Goal: Contribute content: Add original content to the website for others to see

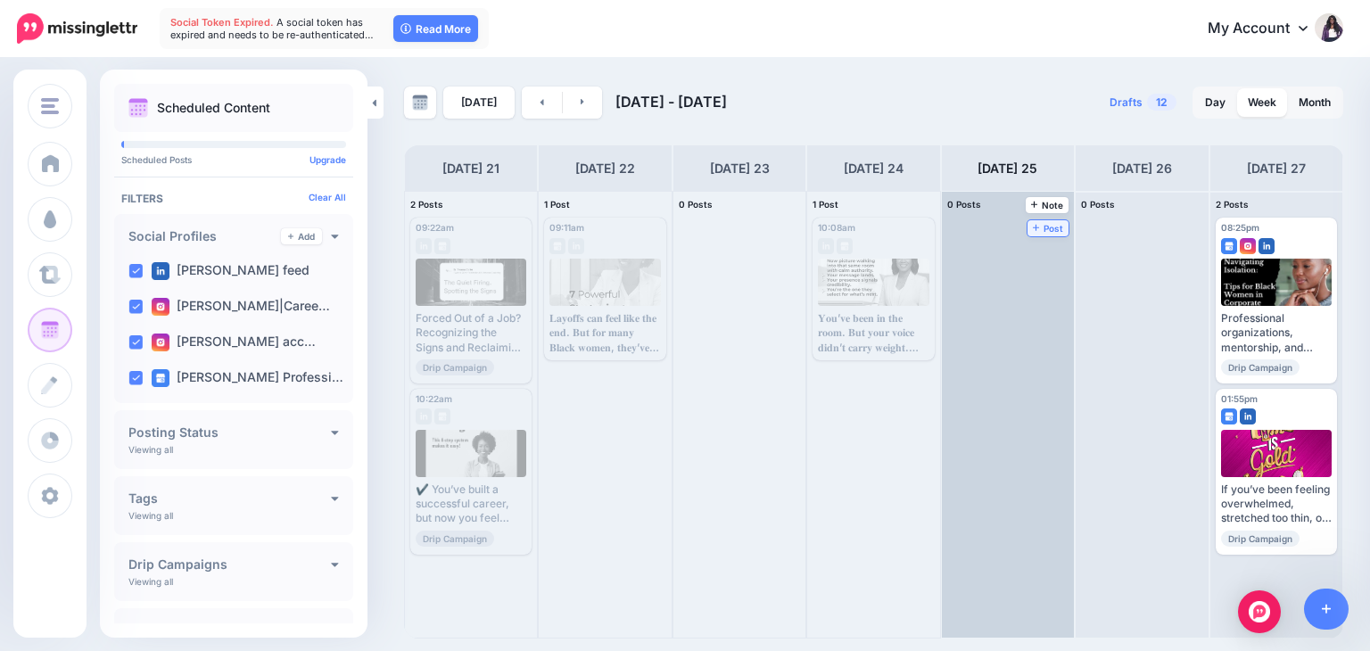
click at [1033, 224] on span "Post" at bounding box center [1048, 228] width 31 height 9
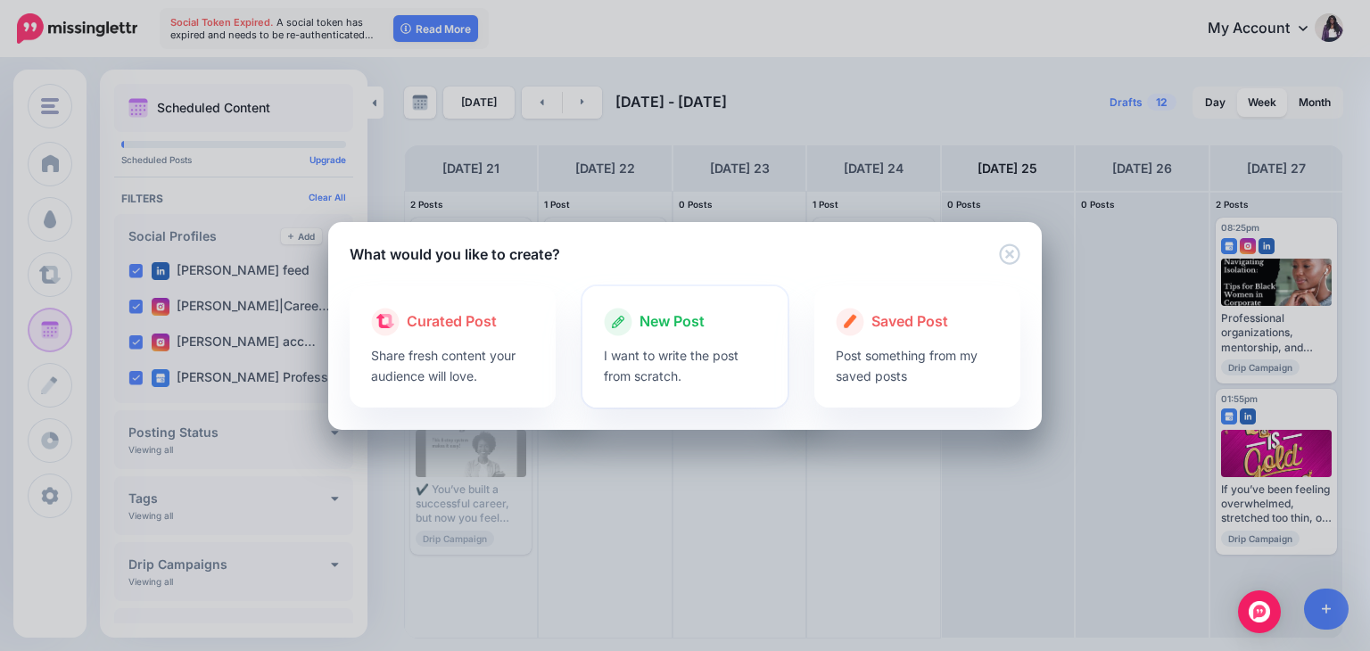
click at [640, 367] on p "I want to write the post from scratch." at bounding box center [685, 365] width 163 height 41
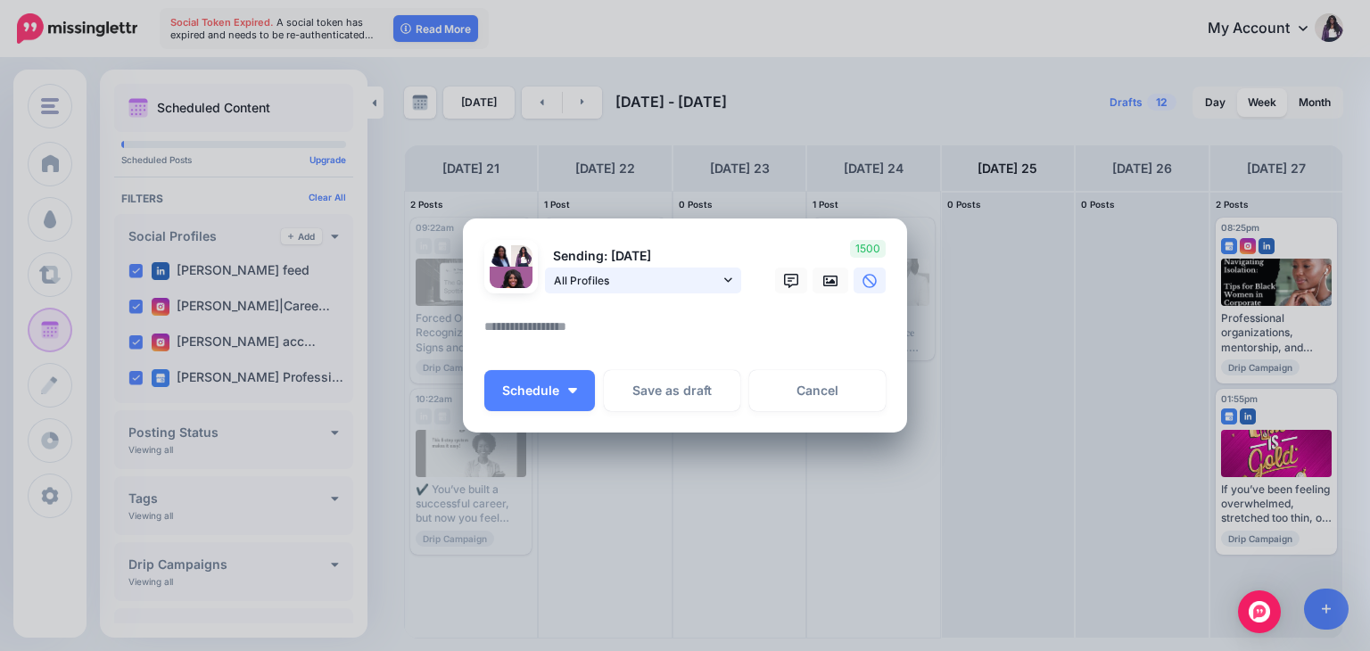
click at [722, 275] on link "All Profiles" at bounding box center [643, 281] width 196 height 26
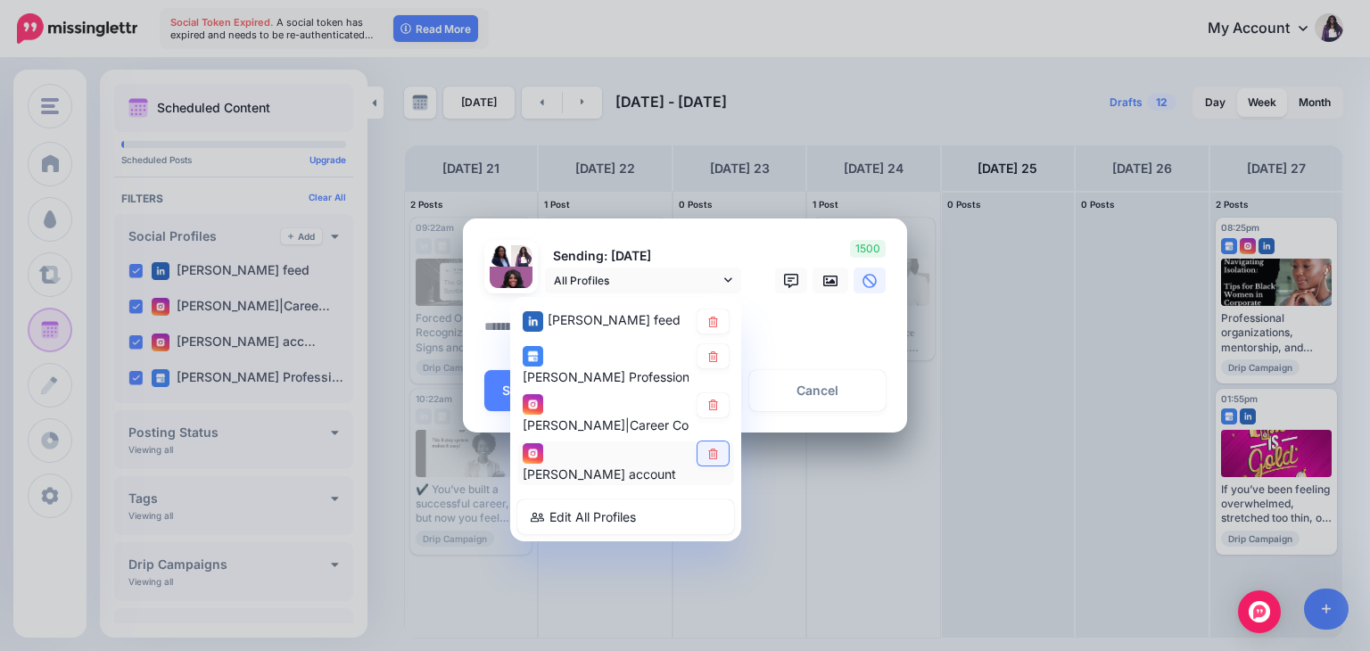
click at [716, 450] on icon at bounding box center [712, 454] width 13 height 11
click at [713, 400] on icon at bounding box center [713, 405] width 10 height 11
click at [801, 327] on textarea at bounding box center [689, 333] width 410 height 35
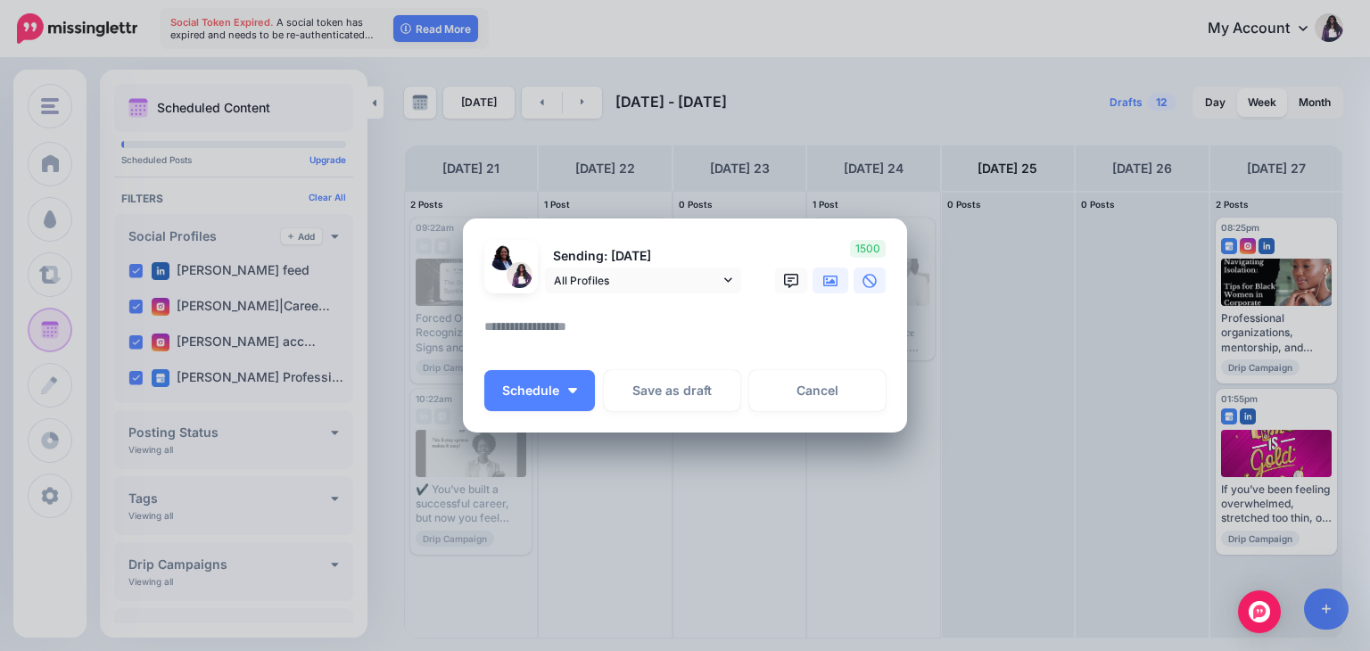
click at [835, 274] on icon at bounding box center [830, 281] width 14 height 14
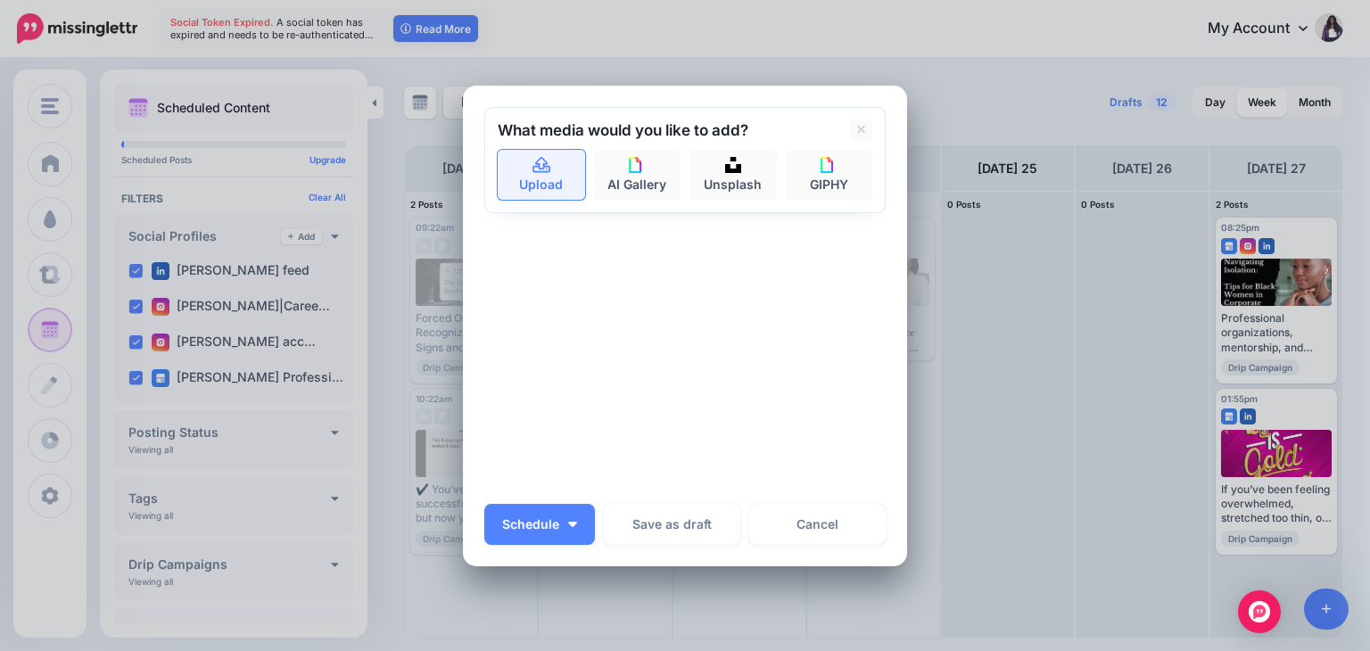
click at [518, 178] on link "Upload" at bounding box center [541, 175] width 87 height 50
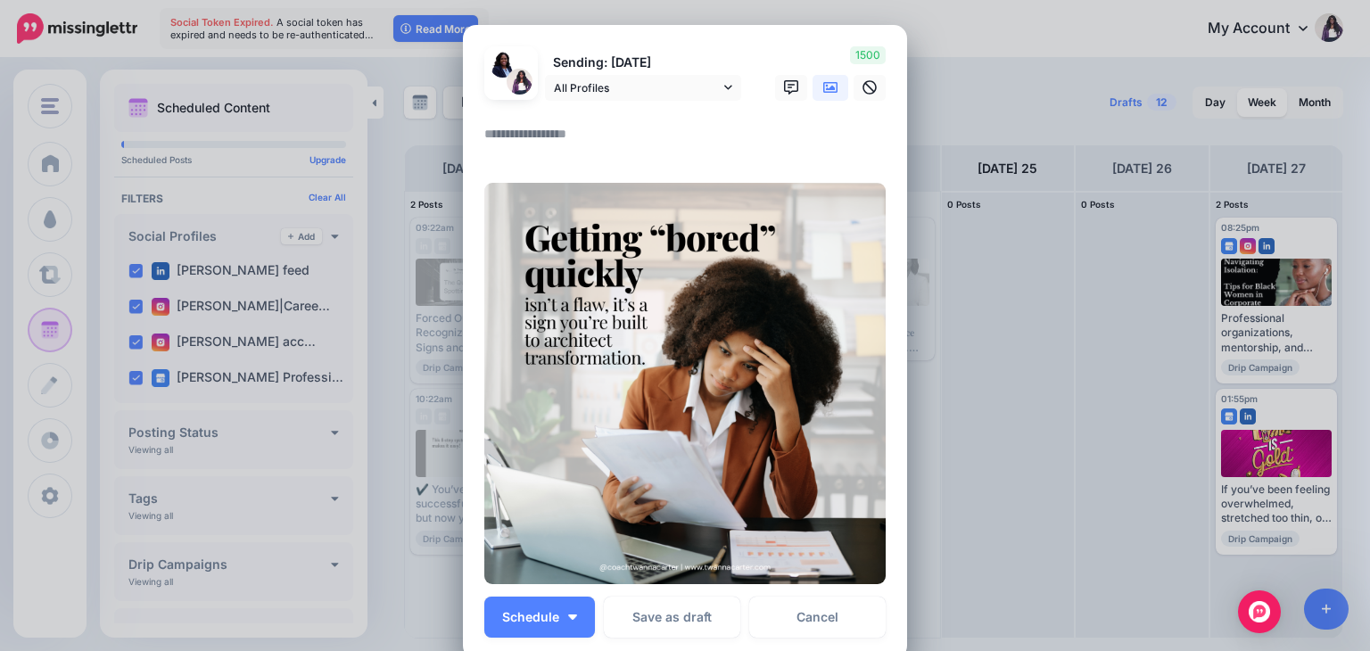
click at [549, 146] on textarea at bounding box center [689, 140] width 410 height 35
click at [633, 129] on textarea at bounding box center [689, 140] width 410 height 35
paste textarea "**********"
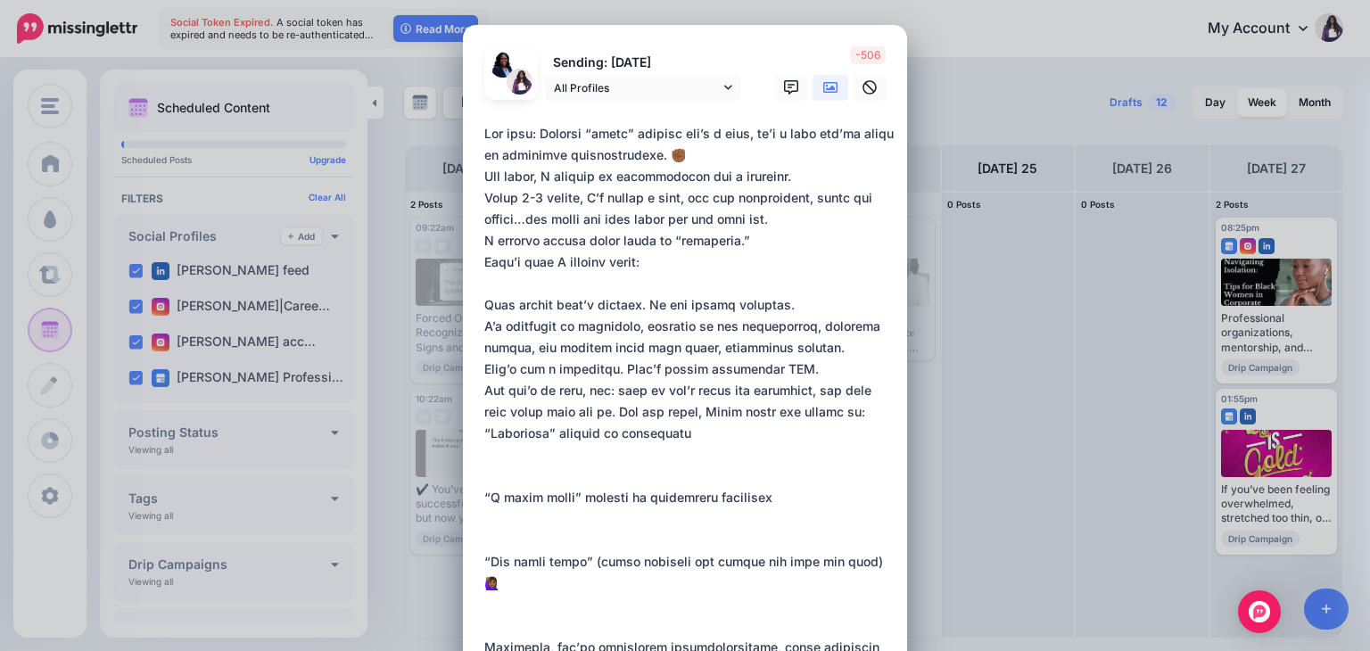
drag, startPoint x: 530, startPoint y: 132, endPoint x: 454, endPoint y: 123, distance: 76.3
click at [454, 123] on div "Create Post Loading Sending: [DATE] All Profiles" at bounding box center [685, 325] width 1370 height 651
drag, startPoint x: 531, startPoint y: 131, endPoint x: 470, endPoint y: 128, distance: 60.7
paste textarea "*******"
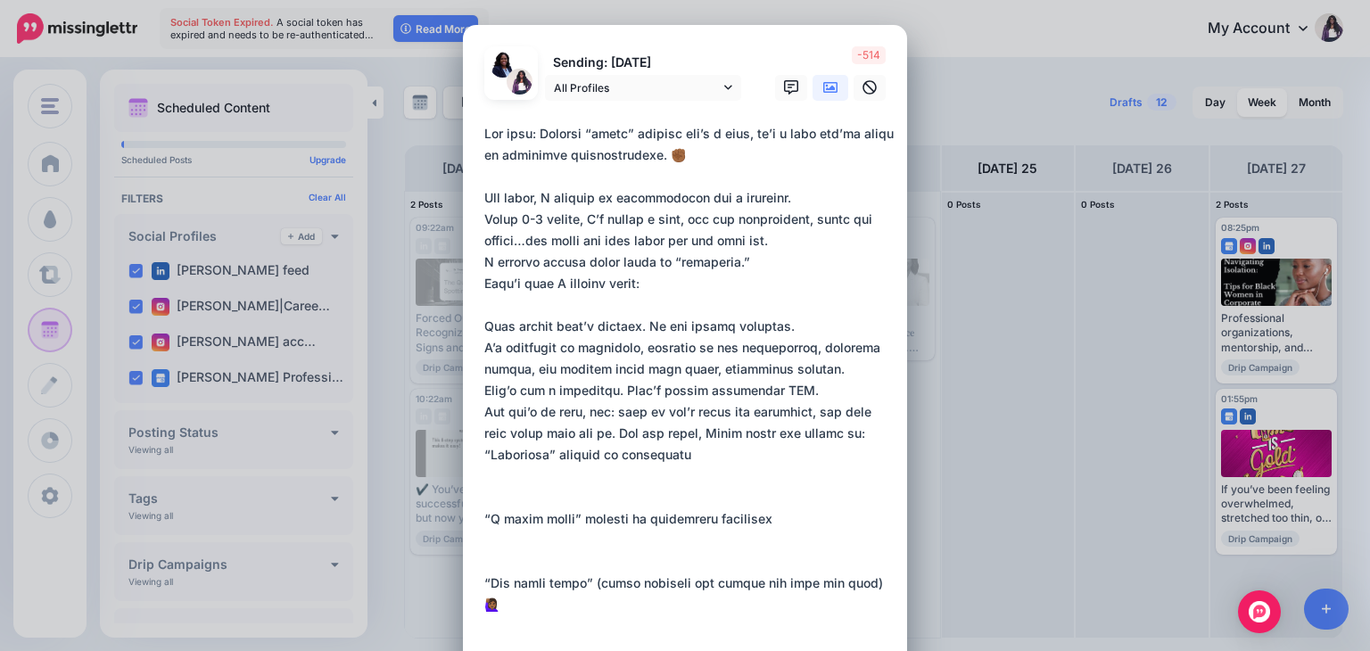
drag, startPoint x: 788, startPoint y: 325, endPoint x: 696, endPoint y: 333, distance: 93.1
paste textarea "**********"
drag, startPoint x: 783, startPoint y: 387, endPoint x: 632, endPoint y: 395, distance: 151.0
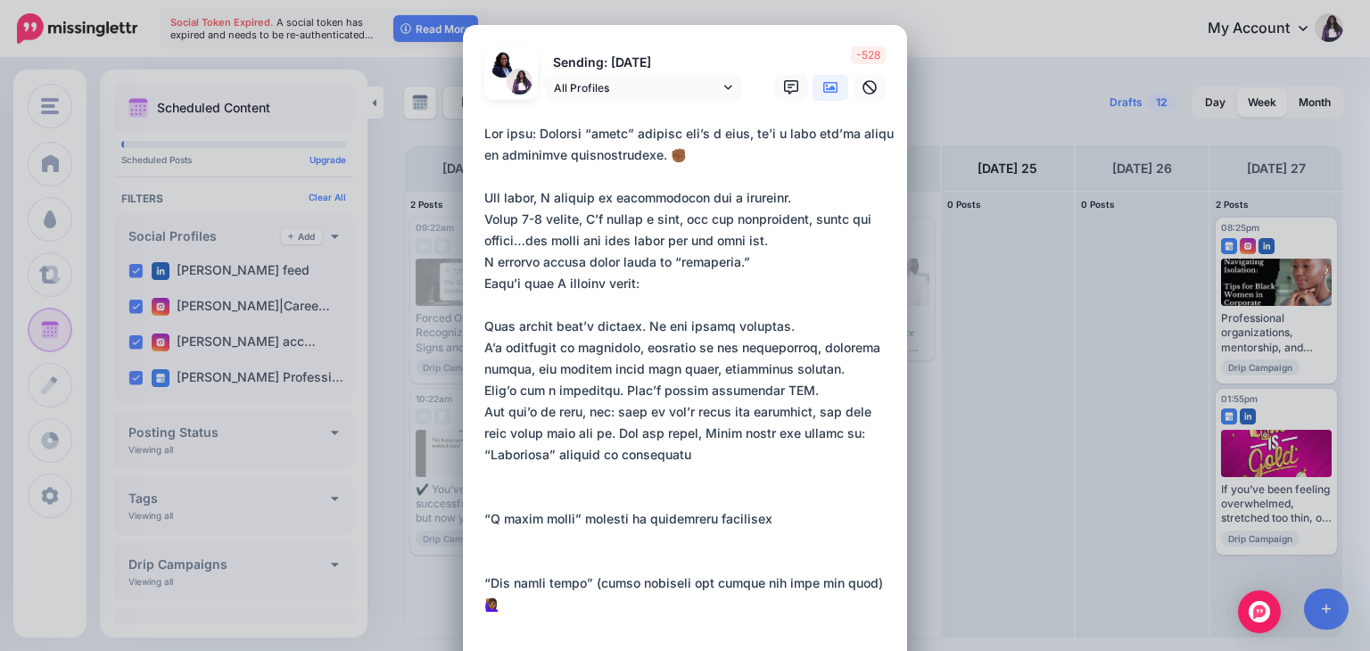
paste textarea "**********"
drag, startPoint x: 724, startPoint y: 409, endPoint x: 689, endPoint y: 408, distance: 35.7
paste textarea "*****"
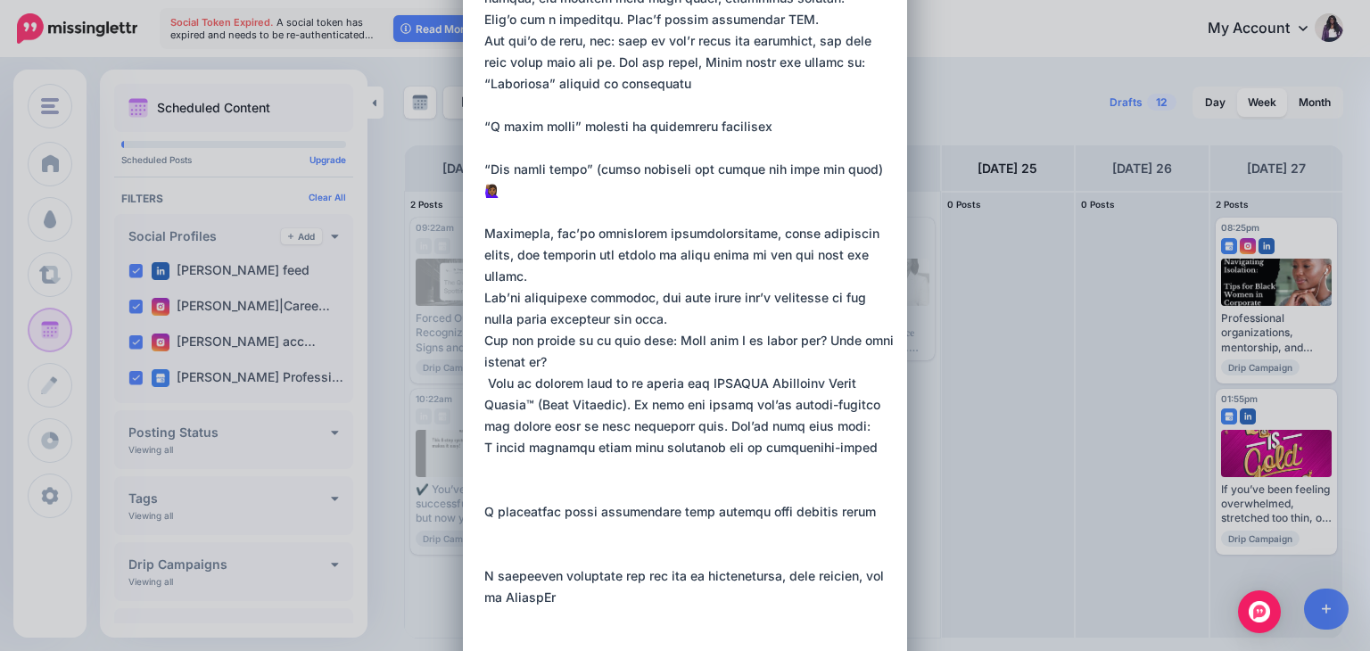
scroll to position [419, 0]
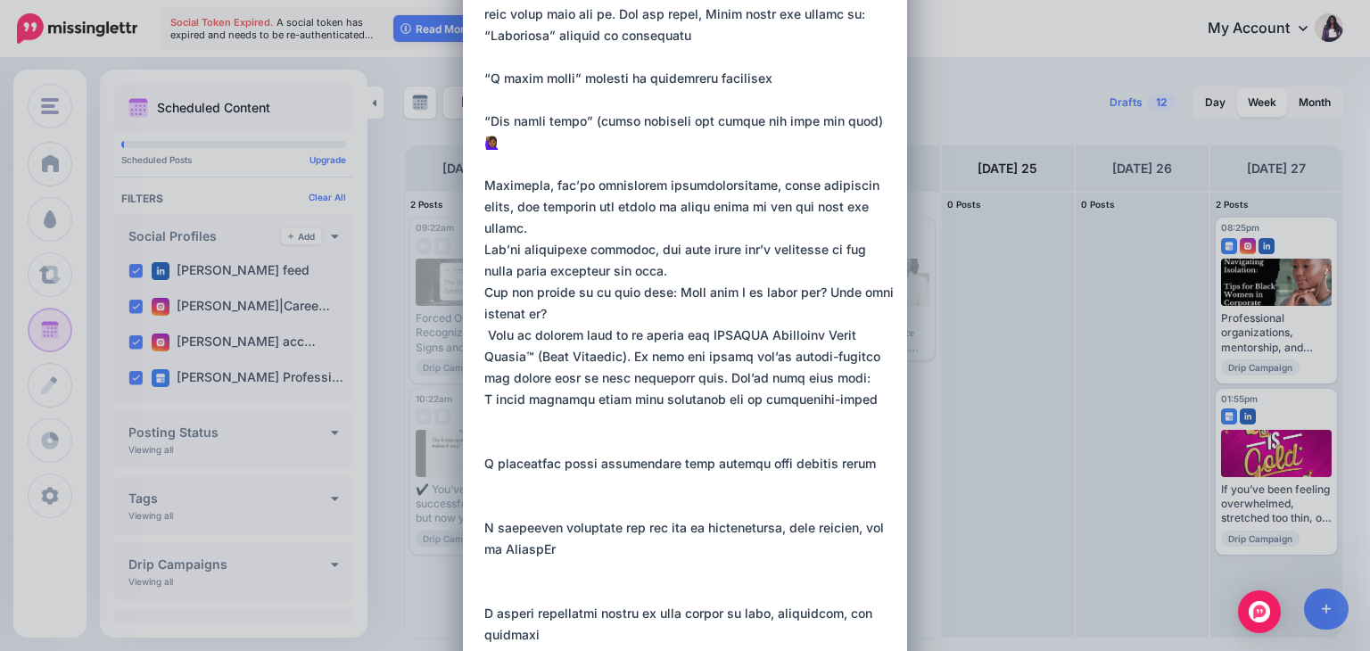
click at [632, 444] on textarea at bounding box center [689, 292] width 410 height 1177
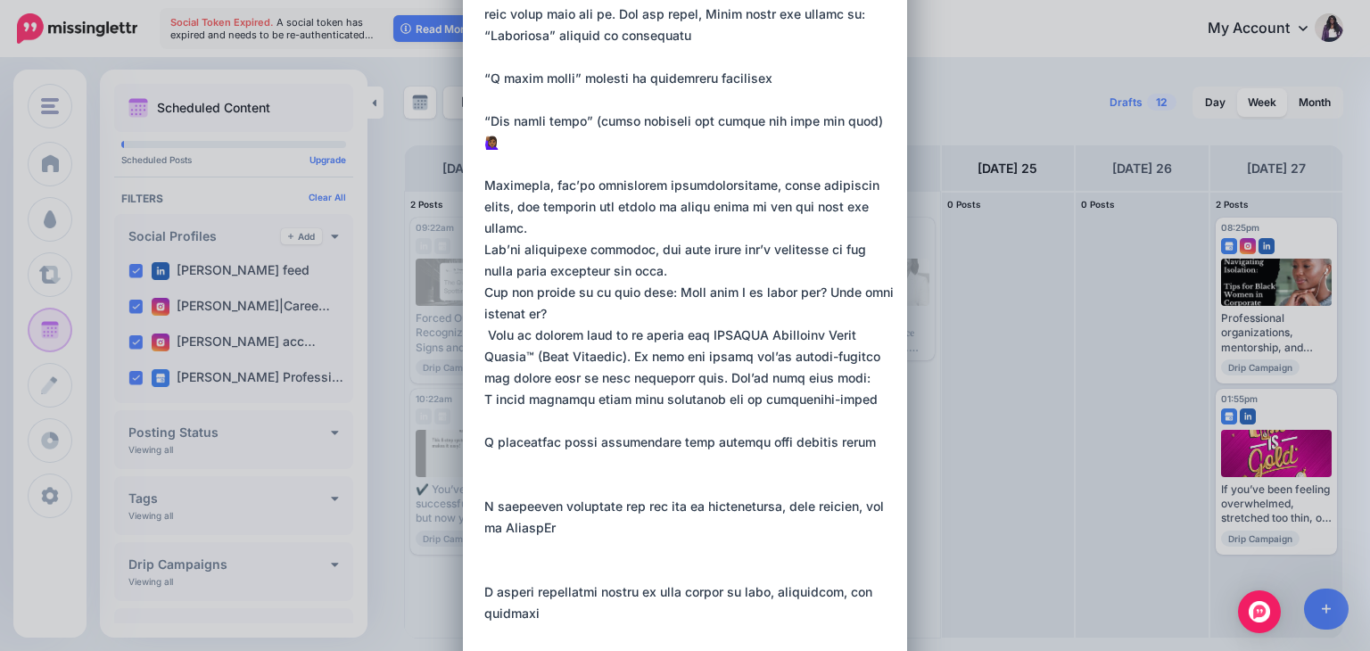
click at [596, 483] on textarea at bounding box center [689, 282] width 410 height 1156
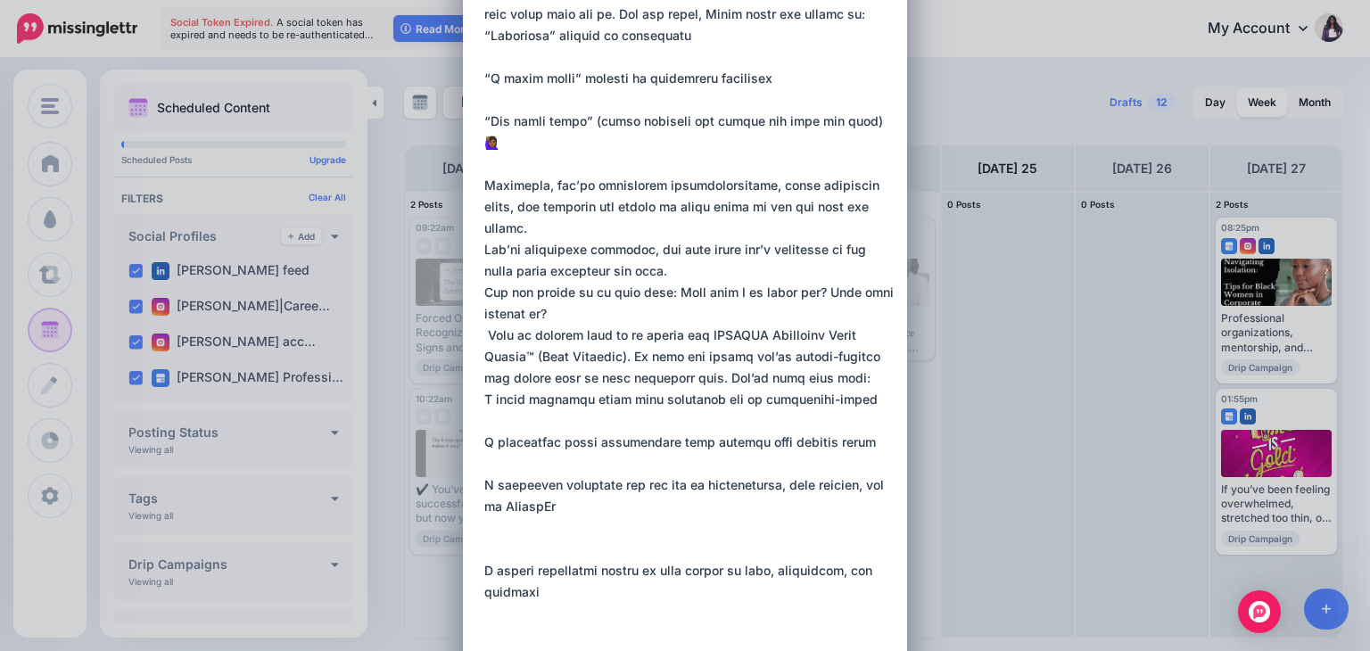
click at [499, 541] on textarea at bounding box center [689, 271] width 410 height 1135
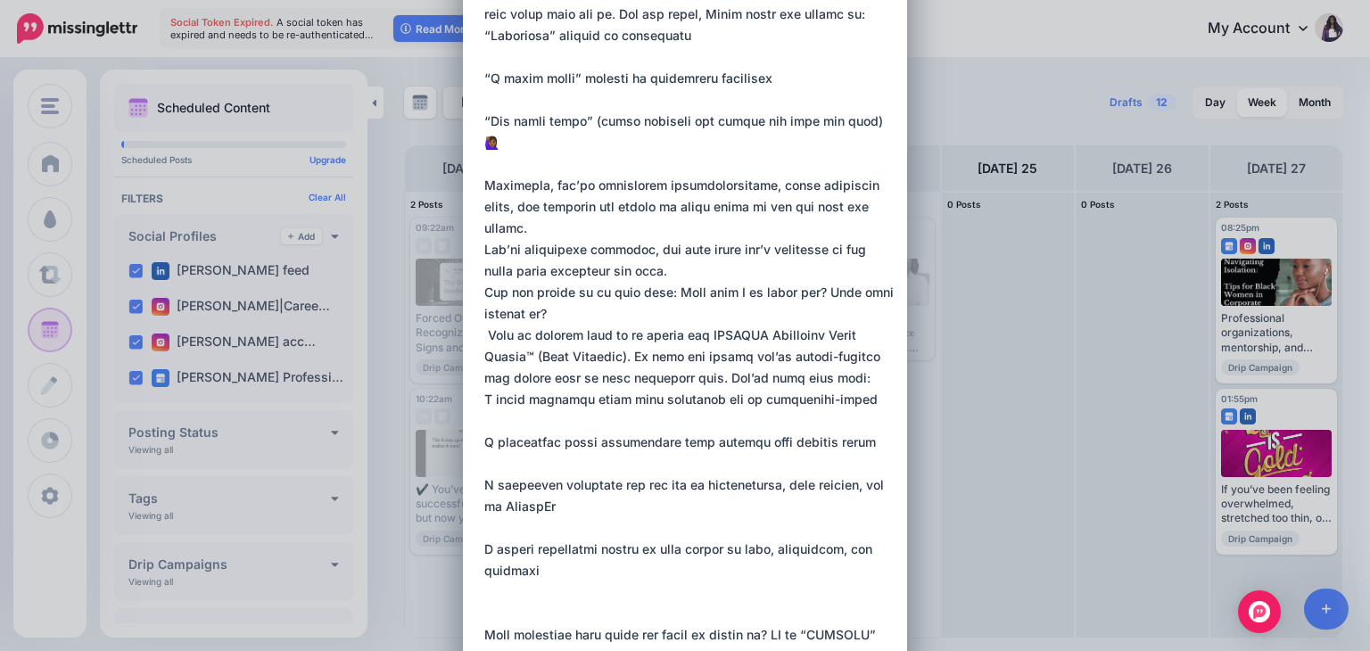
click at [484, 617] on textarea at bounding box center [689, 260] width 410 height 1113
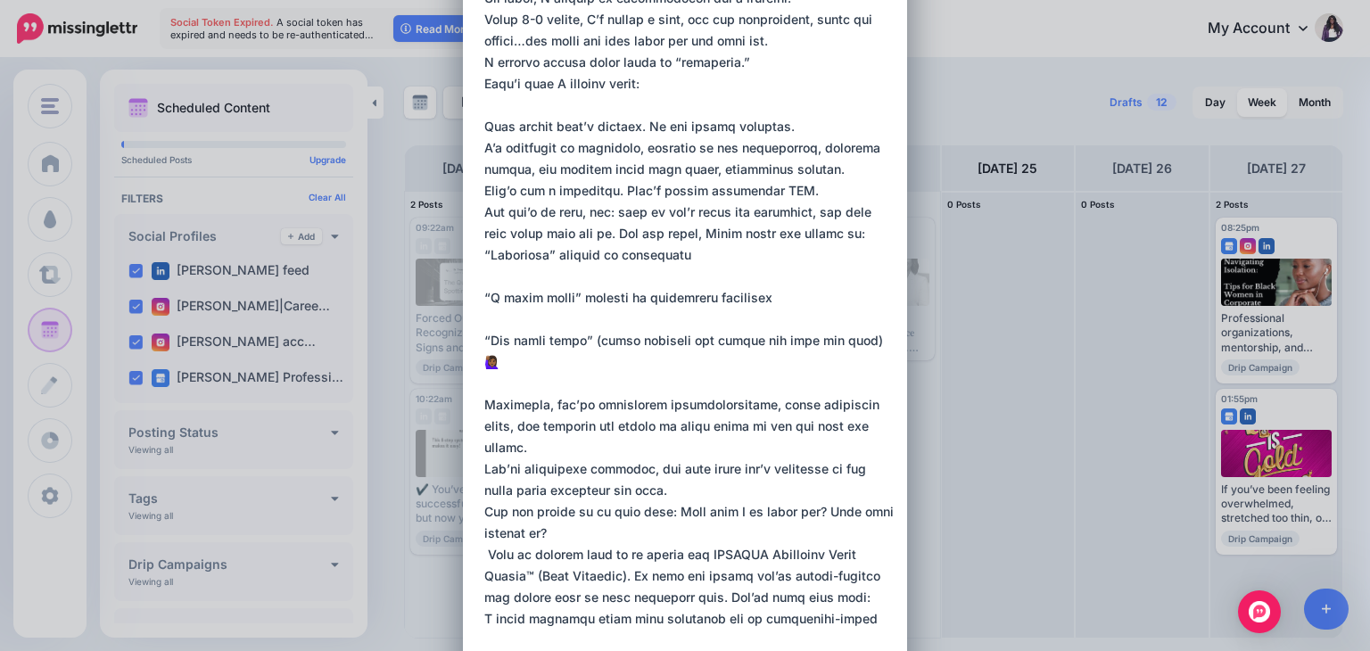
scroll to position [199, 0]
click at [484, 253] on textarea at bounding box center [689, 470] width 410 height 1092
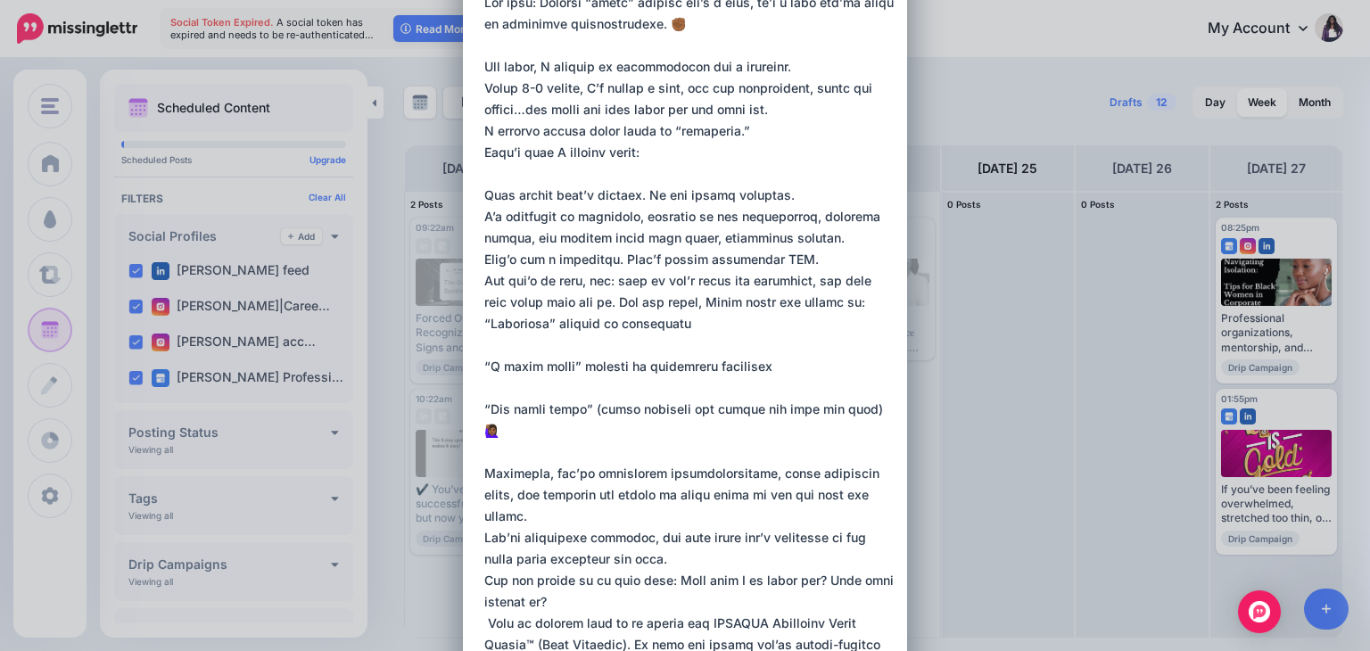
scroll to position [130, 0]
drag, startPoint x: 476, startPoint y: 322, endPoint x: 808, endPoint y: 375, distance: 336.0
click at [808, 375] on textarea at bounding box center [689, 539] width 410 height 1092
click at [484, 324] on textarea at bounding box center [689, 539] width 410 height 1092
click at [594, 416] on textarea at bounding box center [689, 539] width 410 height 1092
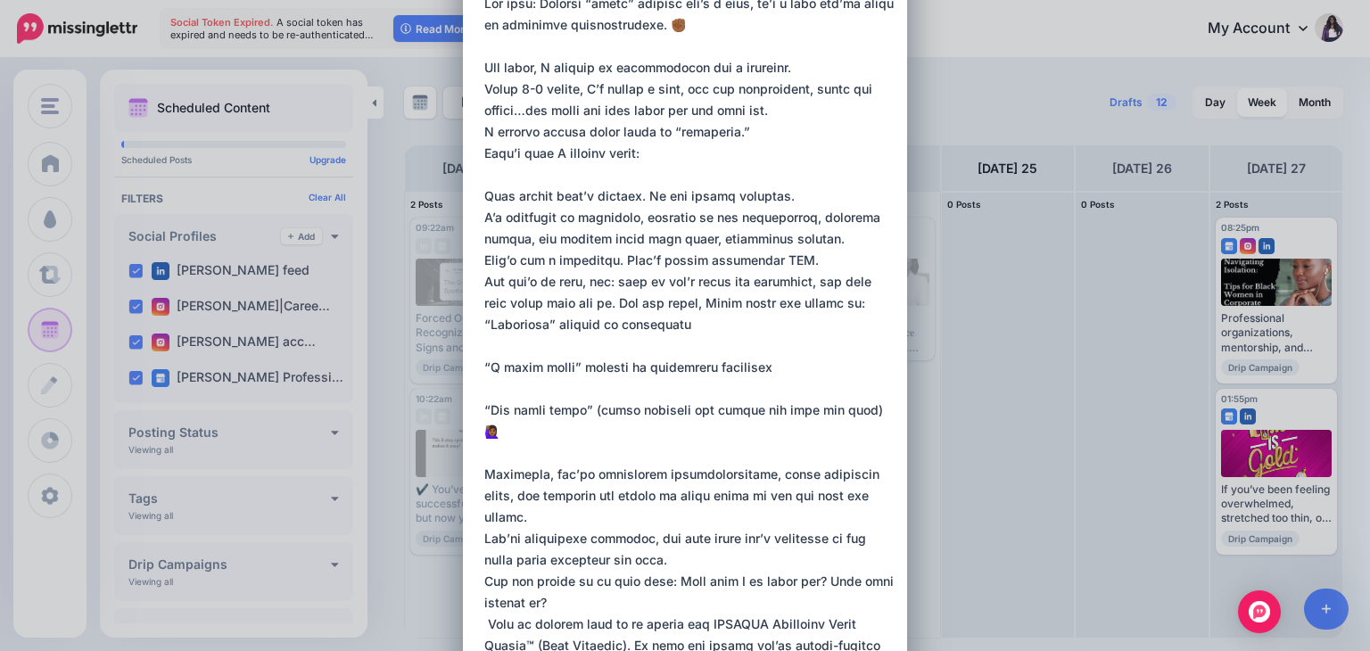
click at [484, 325] on textarea at bounding box center [689, 539] width 410 height 1092
click at [493, 325] on textarea at bounding box center [689, 539] width 410 height 1092
click at [489, 321] on textarea at bounding box center [689, 539] width 410 height 1092
drag, startPoint x: 489, startPoint y: 321, endPoint x: 484, endPoint y: 363, distance: 42.2
click at [484, 363] on textarea at bounding box center [689, 539] width 410 height 1092
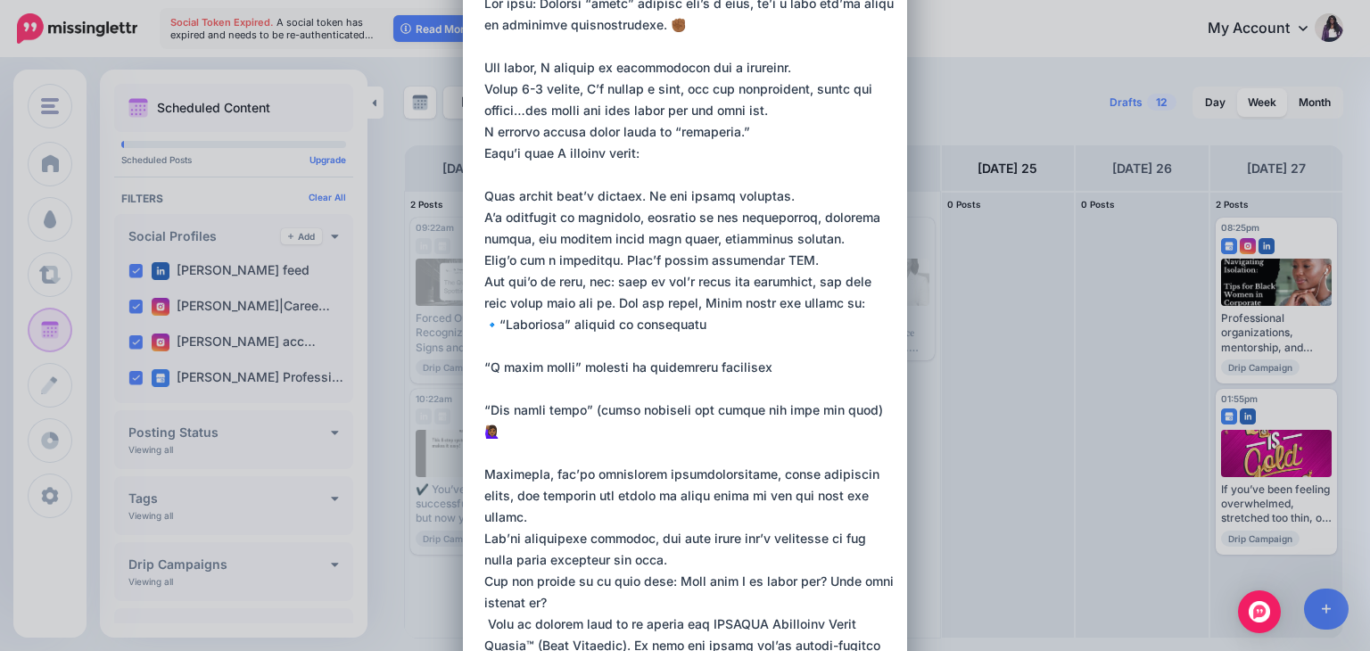
click at [484, 344] on textarea at bounding box center [689, 539] width 410 height 1092
click at [484, 322] on textarea at bounding box center [689, 539] width 410 height 1092
click at [484, 361] on textarea at bounding box center [689, 539] width 410 height 1092
paste textarea "**"
click at [484, 409] on textarea at bounding box center [689, 539] width 410 height 1092
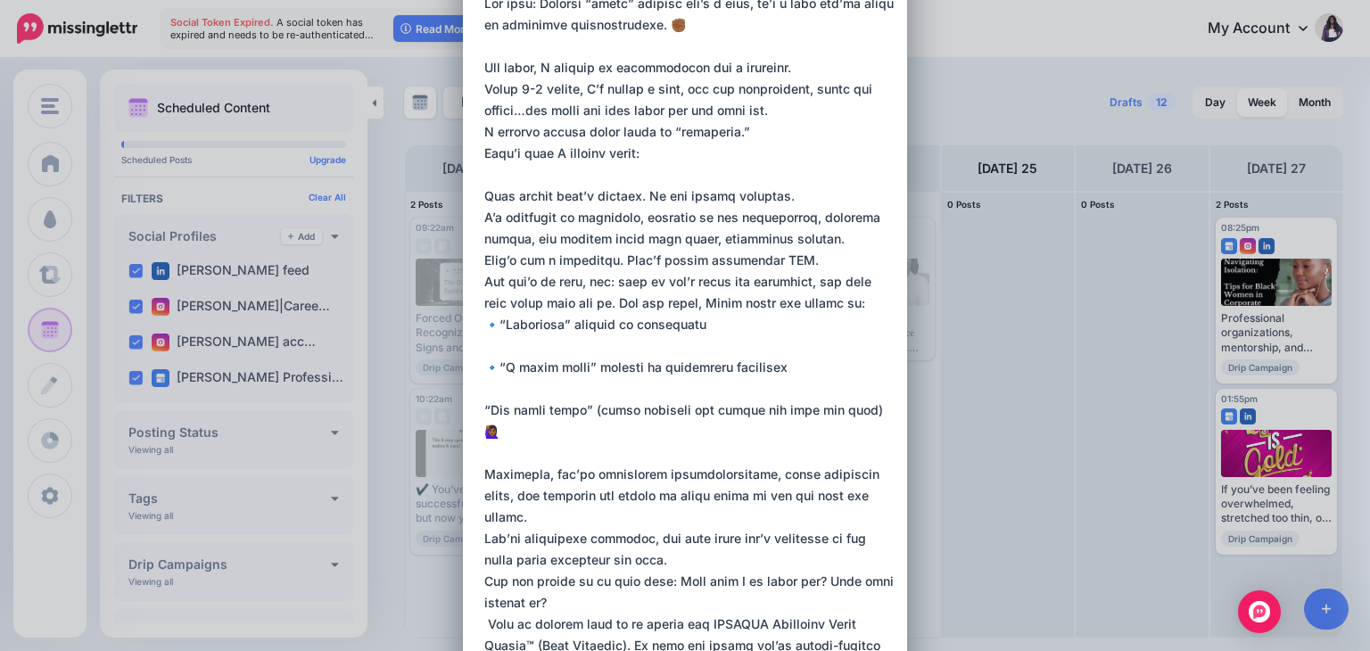
paste textarea "**"
click at [526, 342] on textarea at bounding box center [689, 549] width 410 height 1113
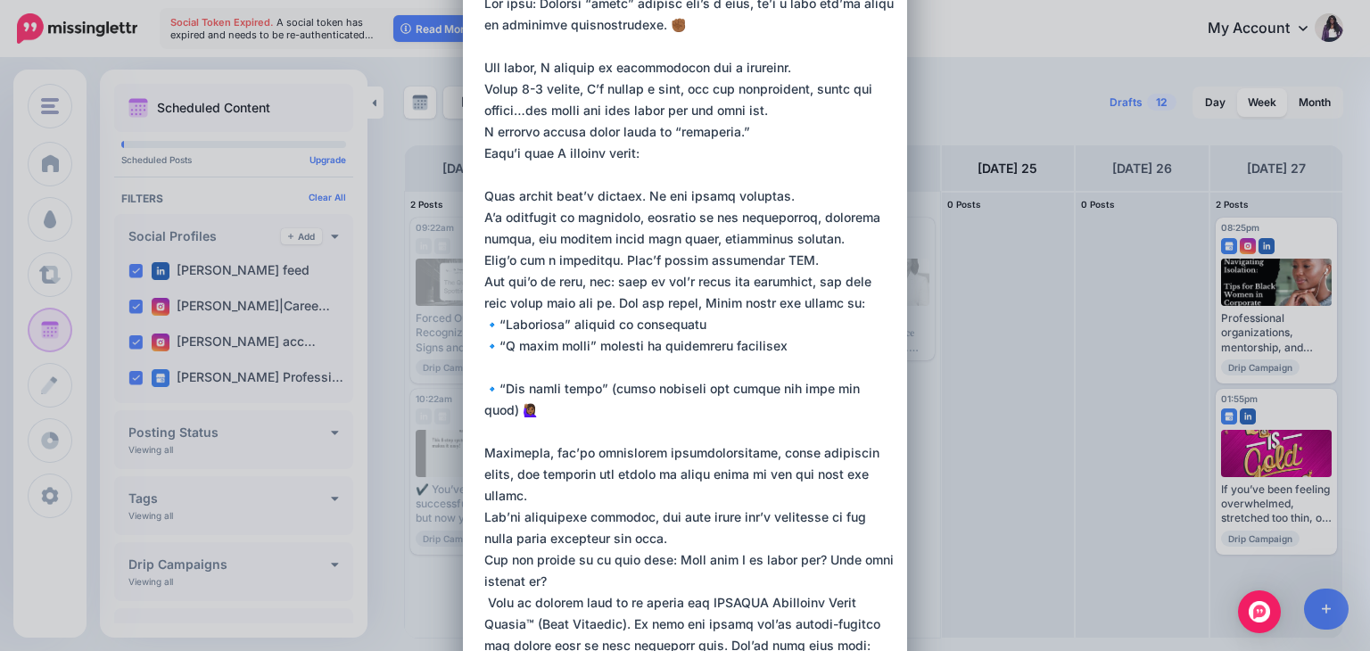
click at [512, 364] on textarea at bounding box center [689, 539] width 410 height 1092
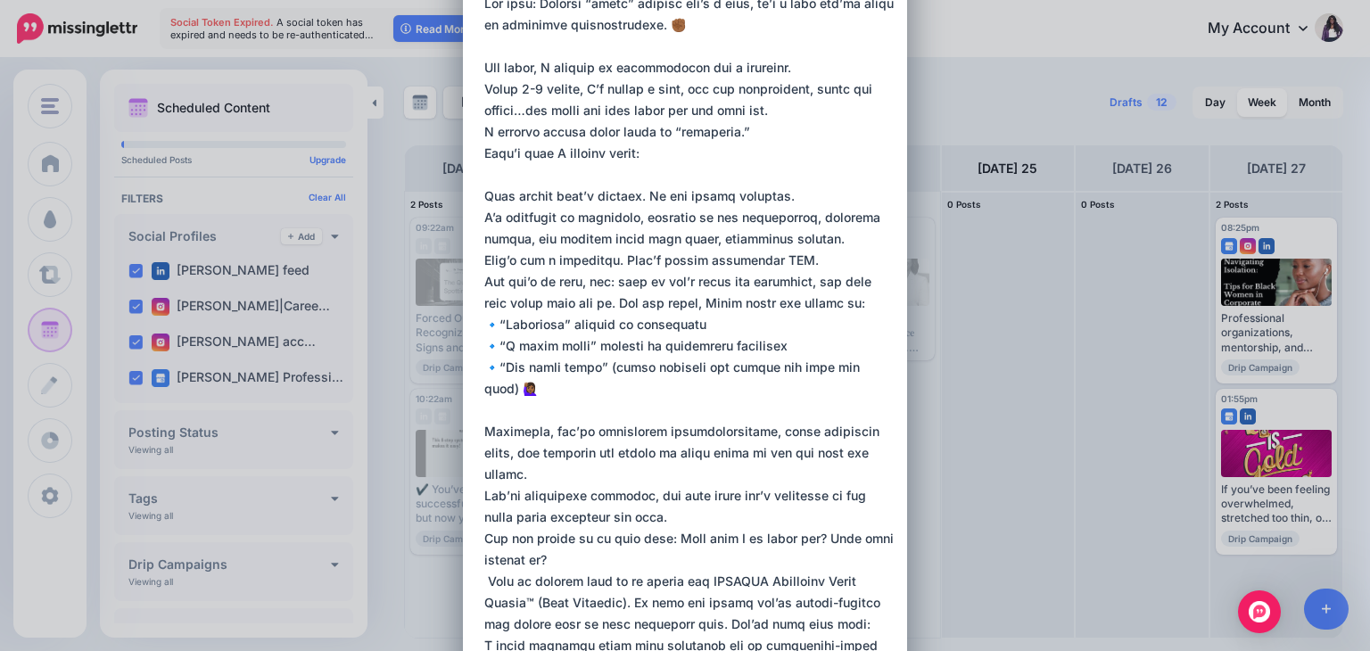
click at [484, 286] on textarea at bounding box center [689, 528] width 410 height 1070
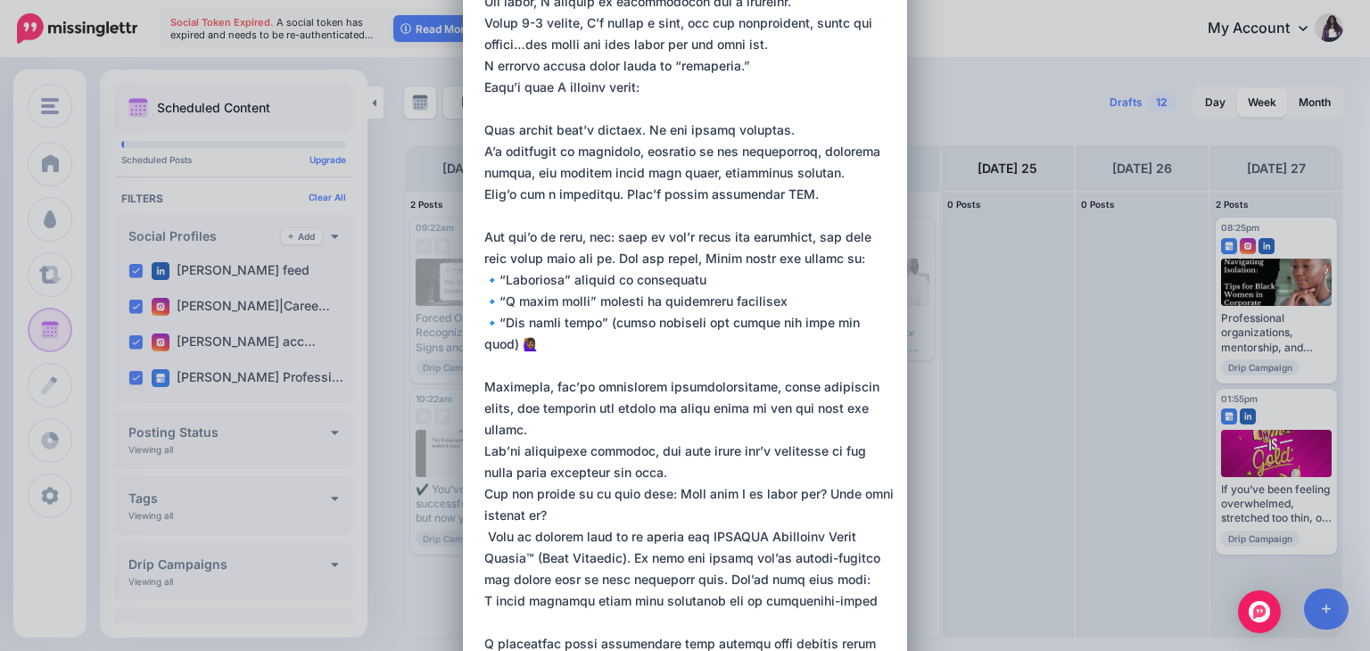
scroll to position [198, 0]
drag, startPoint x: 699, startPoint y: 429, endPoint x: 811, endPoint y: 428, distance: 111.5
click at [811, 428] on textarea at bounding box center [689, 471] width 410 height 1092
paste textarea "**********"
click at [725, 451] on textarea at bounding box center [689, 471] width 410 height 1092
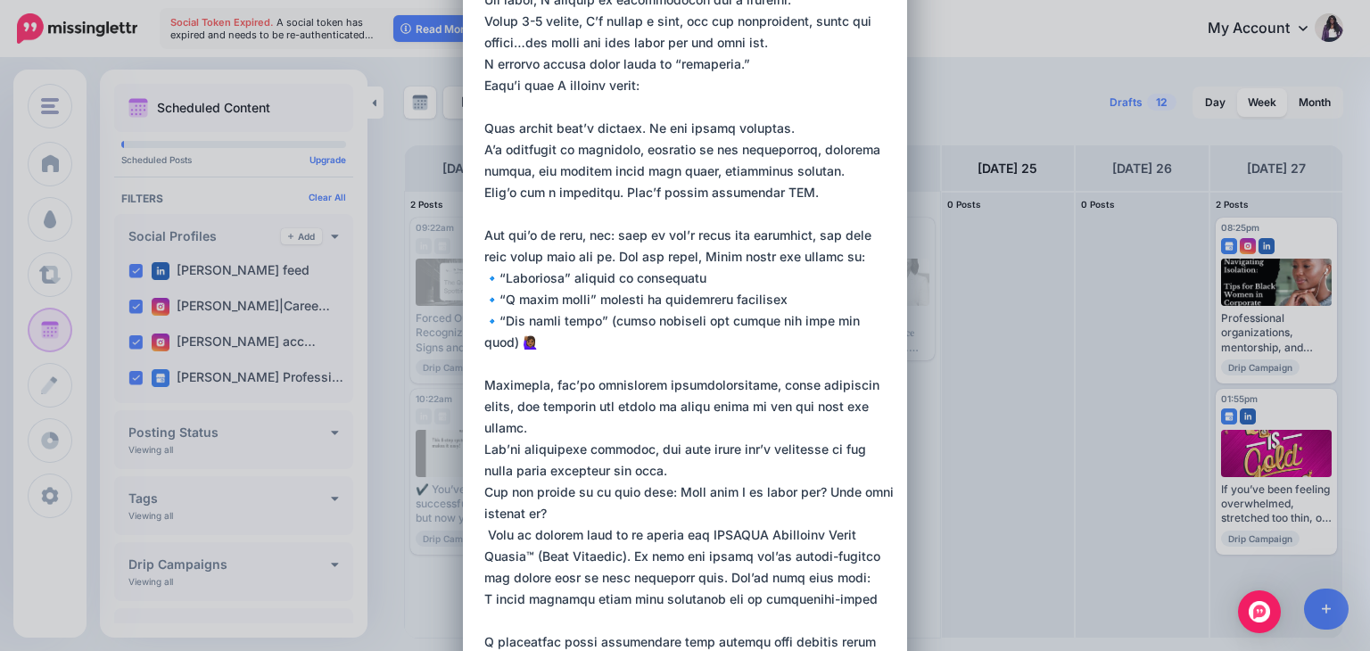
click at [725, 451] on textarea at bounding box center [689, 471] width 410 height 1092
click at [720, 452] on textarea at bounding box center [689, 471] width 410 height 1092
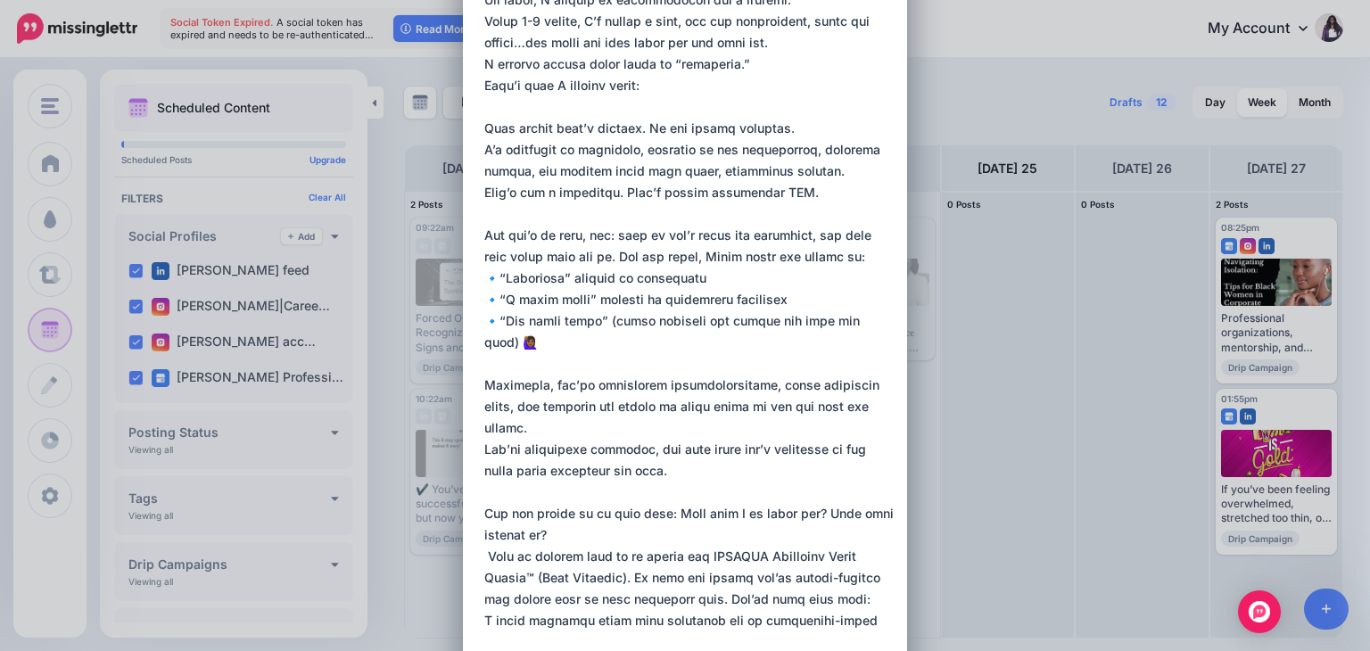
drag, startPoint x: 828, startPoint y: 495, endPoint x: 835, endPoint y: 507, distance: 13.6
click at [835, 507] on textarea at bounding box center [689, 481] width 410 height 1113
drag, startPoint x: 676, startPoint y: 490, endPoint x: 700, endPoint y: 511, distance: 32.2
click at [700, 511] on textarea at bounding box center [689, 481] width 410 height 1113
paste textarea "**********"
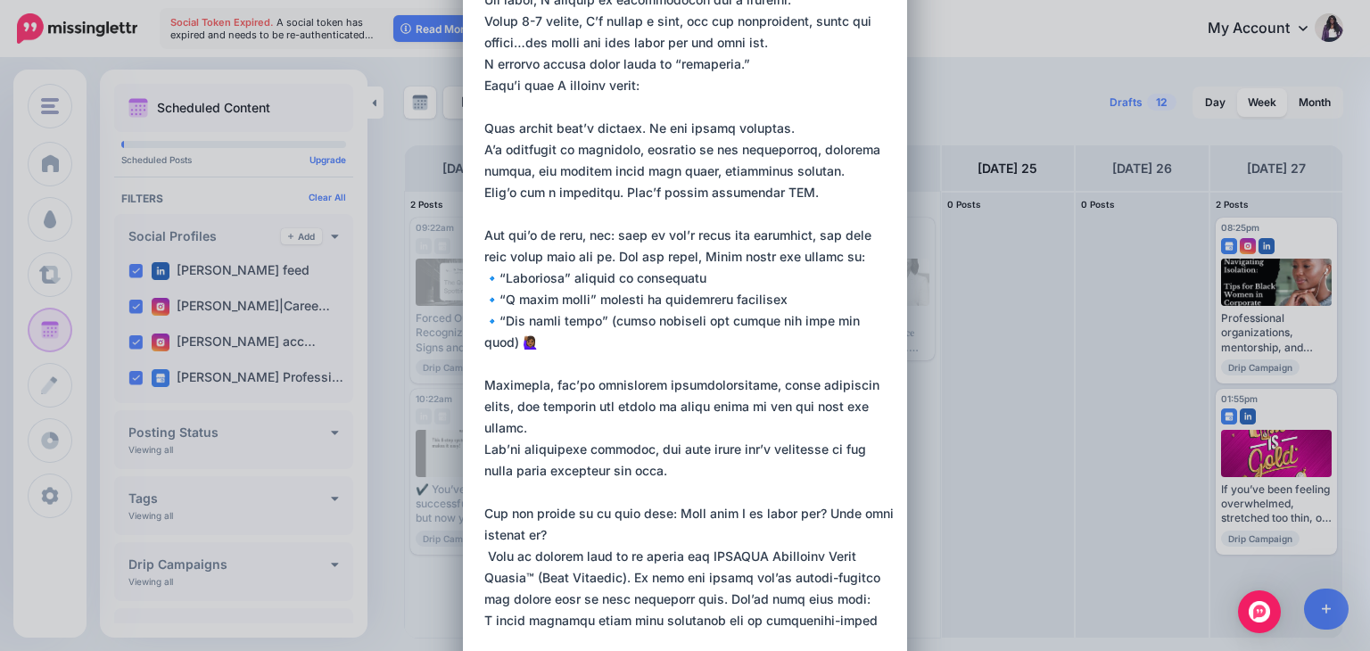
click at [729, 568] on textarea at bounding box center [689, 481] width 410 height 1113
click at [624, 517] on textarea at bounding box center [689, 481] width 410 height 1113
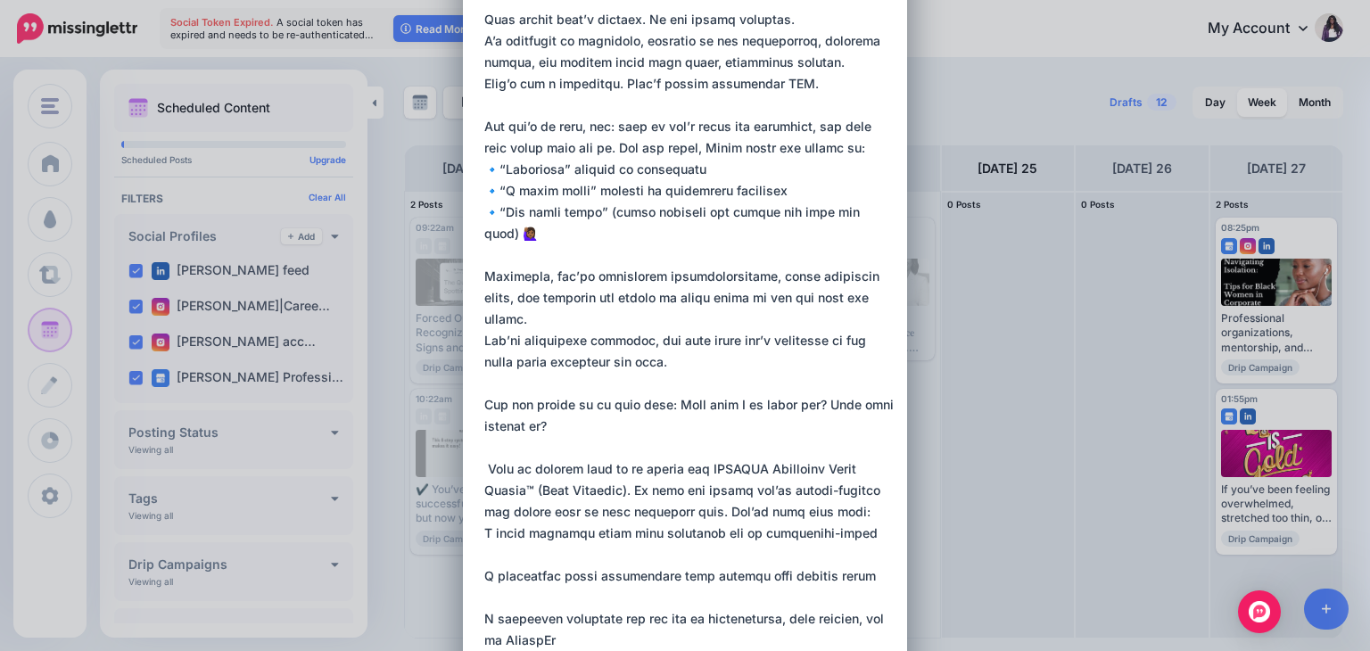
scroll to position [309, 0]
drag, startPoint x: 702, startPoint y: 442, endPoint x: 632, endPoint y: 465, distance: 73.3
click at [632, 465] on textarea at bounding box center [689, 381] width 410 height 1135
paste textarea "**********"
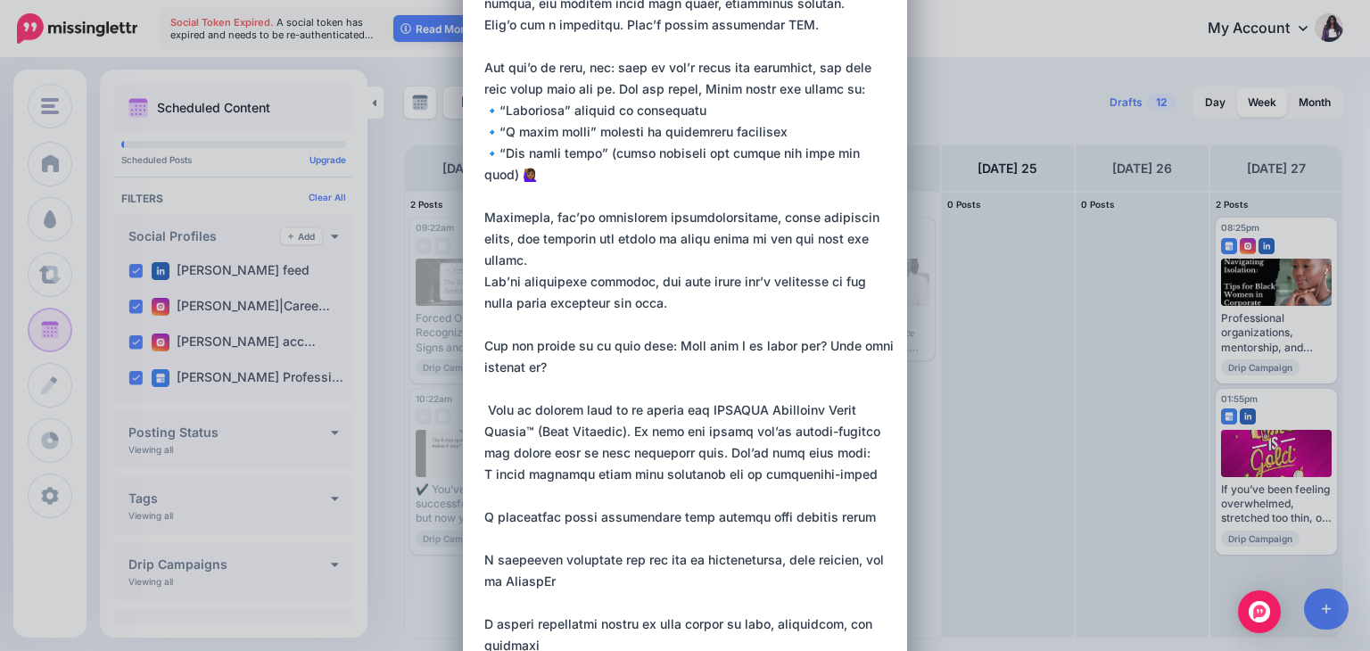
scroll to position [367, 0]
drag, startPoint x: 764, startPoint y: 432, endPoint x: 681, endPoint y: 430, distance: 83.0
click at [681, 430] on textarea at bounding box center [689, 323] width 410 height 1135
paste textarea "**********"
click at [484, 111] on textarea at bounding box center [689, 323] width 410 height 1135
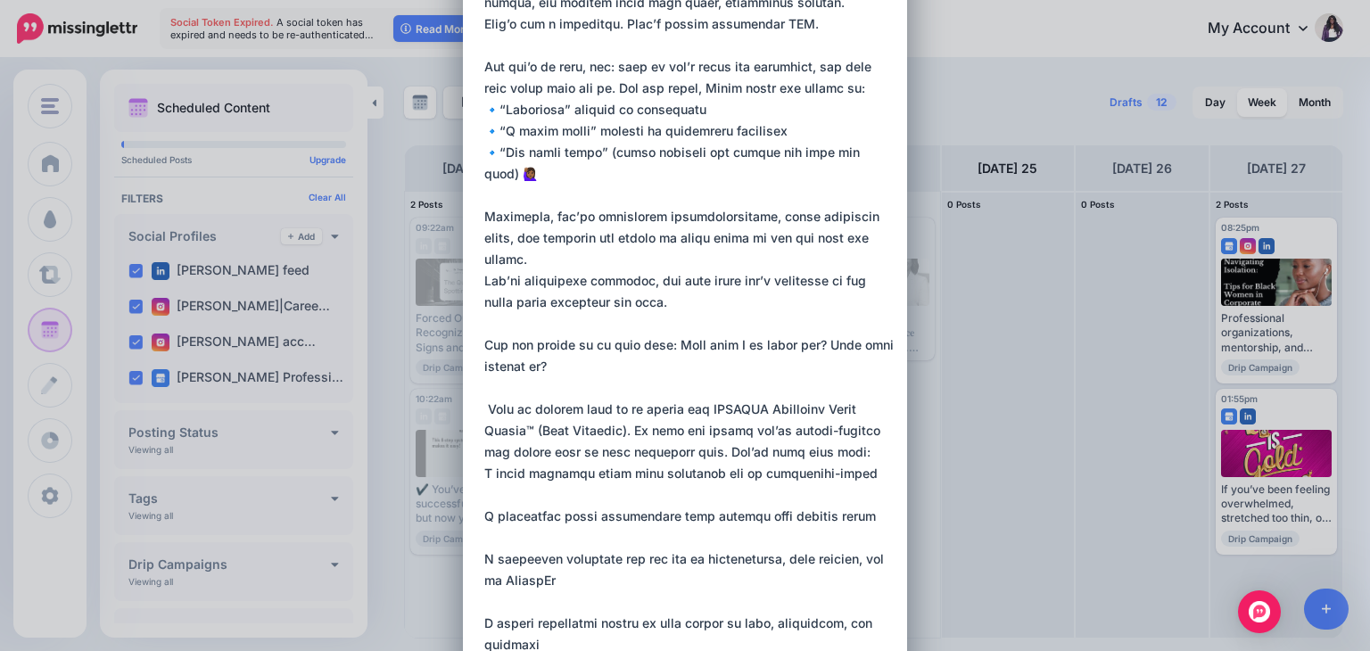
click at [484, 478] on textarea at bounding box center [689, 323] width 410 height 1135
paste textarea "**"
click at [484, 513] on textarea at bounding box center [689, 323] width 410 height 1135
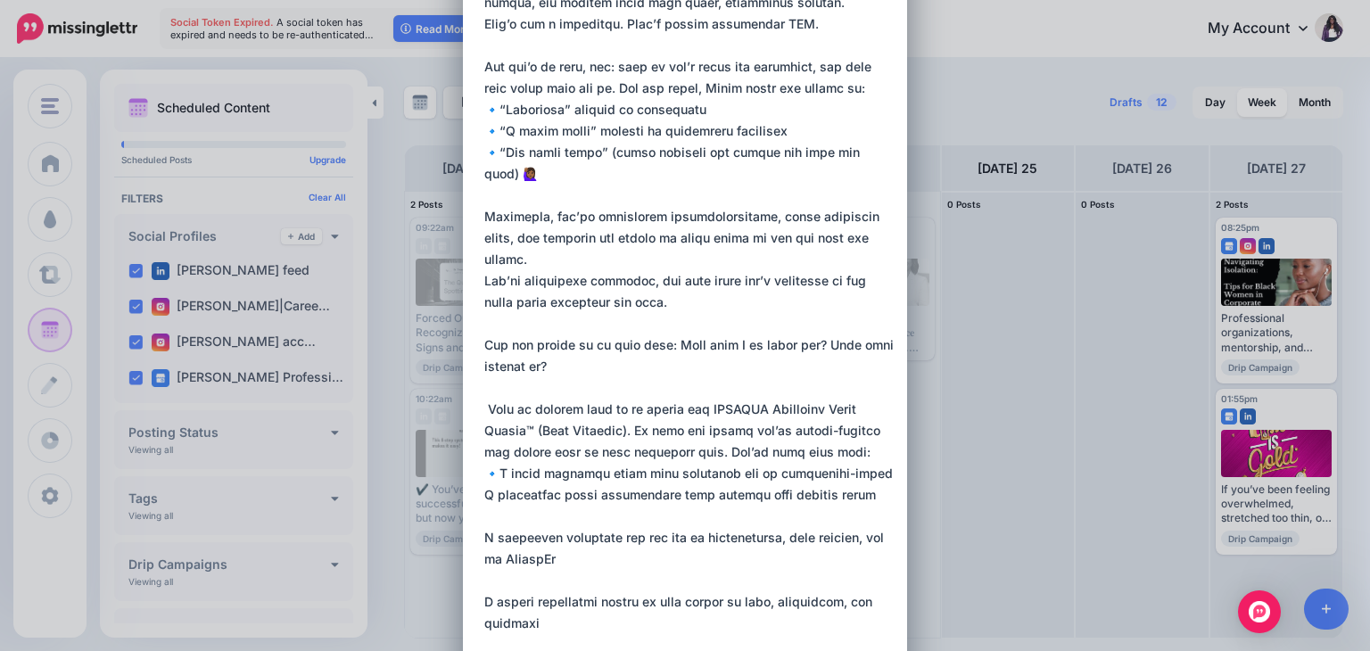
click at [484, 513] on textarea at bounding box center [689, 312] width 410 height 1113
click at [484, 500] on textarea at bounding box center [689, 312] width 410 height 1113
paste textarea "**"
click at [484, 539] on textarea at bounding box center [689, 312] width 410 height 1113
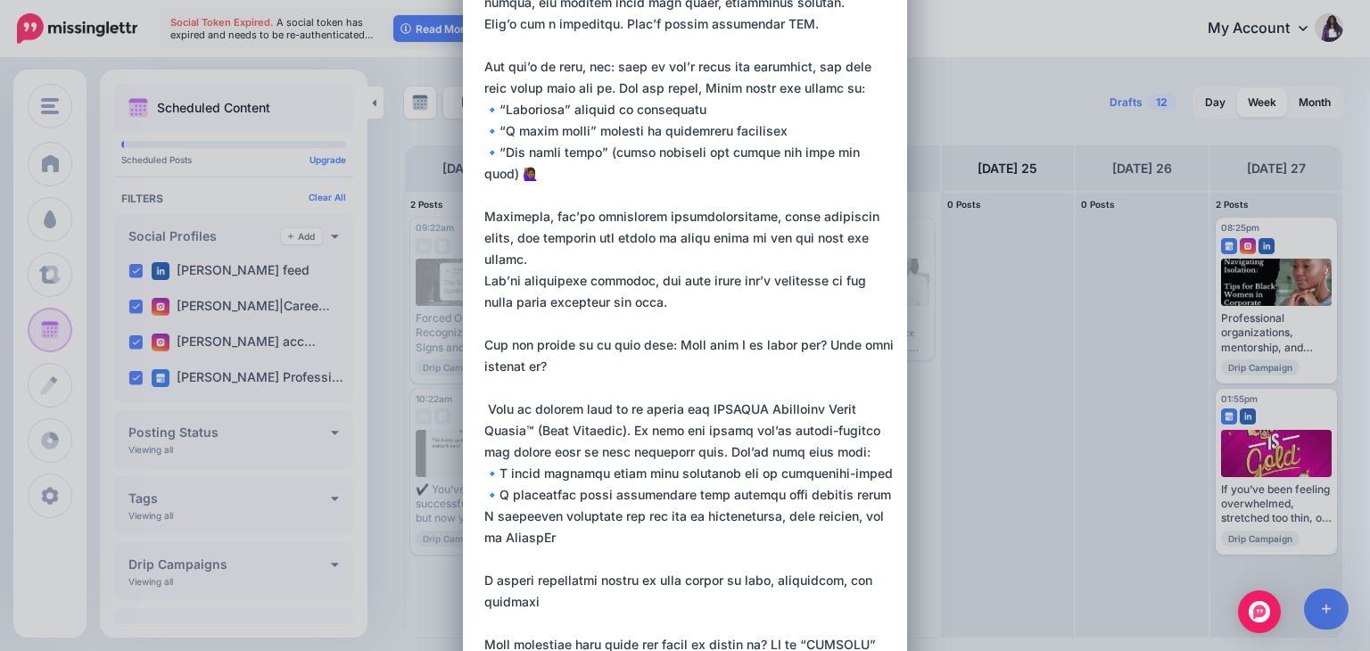
paste textarea "**"
click at [476, 582] on div "Loading Sending: [DATE] All Profiles" at bounding box center [685, 503] width 444 height 1691
click at [484, 582] on textarea at bounding box center [689, 302] width 410 height 1092
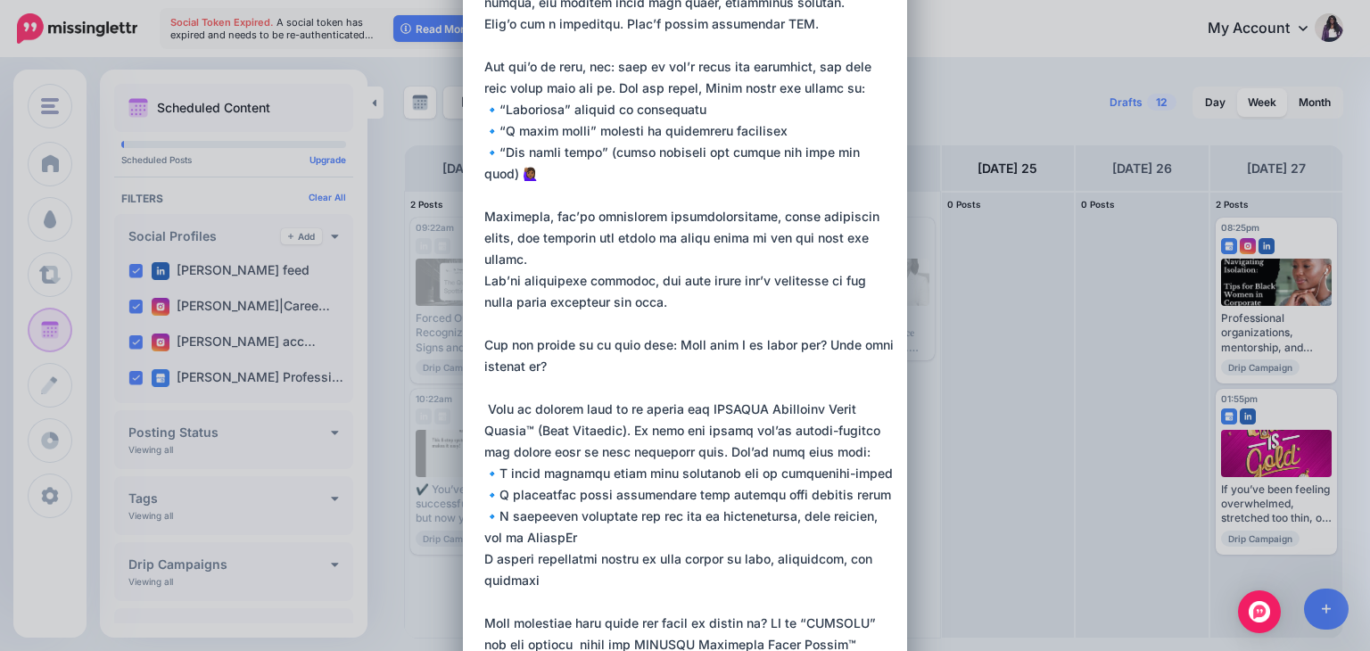
paste textarea "**"
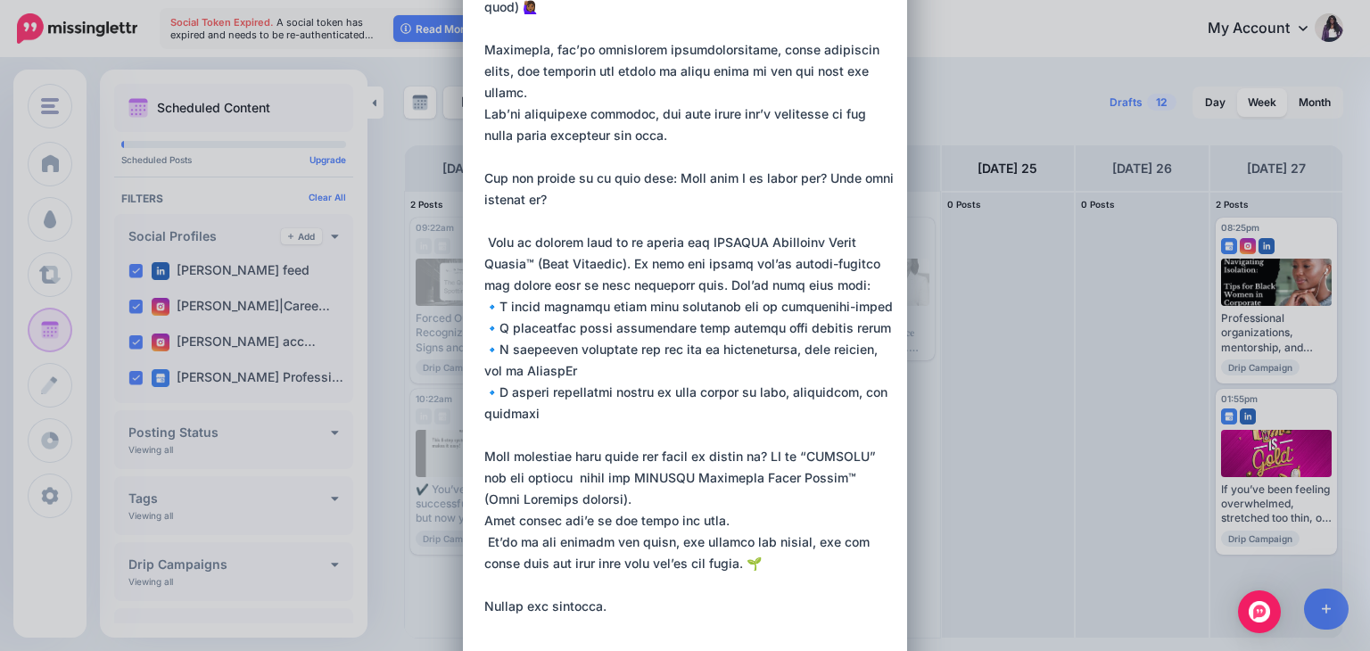
scroll to position [539, 0]
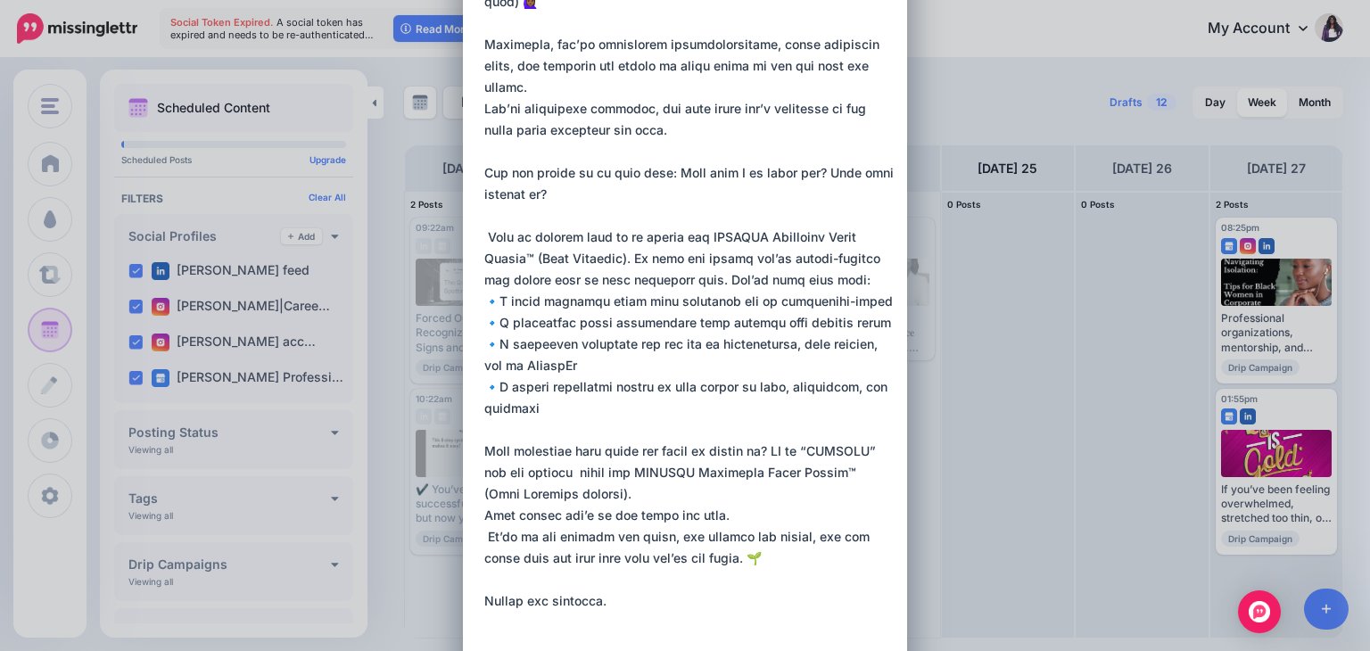
drag, startPoint x: 614, startPoint y: 599, endPoint x: 468, endPoint y: 591, distance: 145.6
click at [468, 591] on div "Loading Sending: [DATE] All Profiles" at bounding box center [685, 321] width 444 height 1670
drag, startPoint x: 630, startPoint y: 298, endPoint x: 505, endPoint y: 303, distance: 125.0
click at [505, 303] on textarea at bounding box center [689, 108] width 410 height 1049
click at [606, 299] on textarea at bounding box center [689, 108] width 410 height 1049
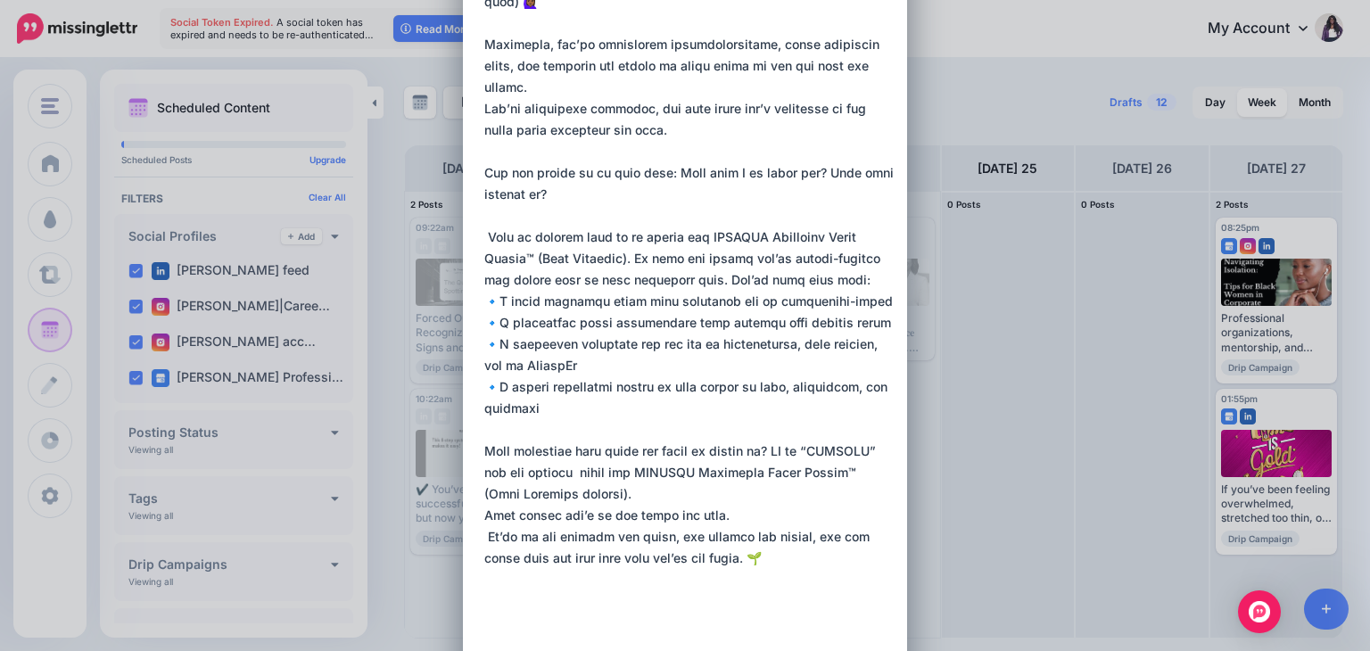
drag, startPoint x: 629, startPoint y: 301, endPoint x: 508, endPoint y: 297, distance: 121.4
click at [508, 297] on textarea at bounding box center [689, 108] width 410 height 1049
drag, startPoint x: 631, startPoint y: 301, endPoint x: 508, endPoint y: 301, distance: 123.1
click at [508, 301] on textarea at bounding box center [689, 108] width 410 height 1049
paste textarea "**********"
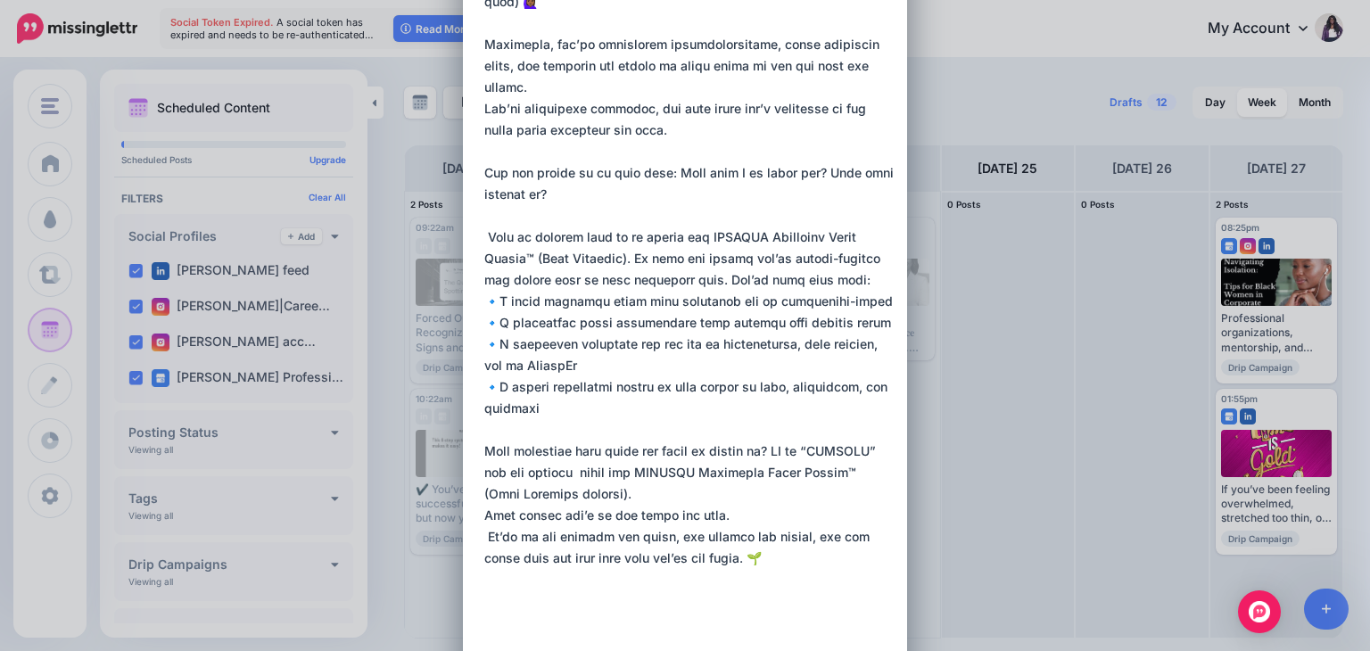
drag, startPoint x: 676, startPoint y: 322, endPoint x: 508, endPoint y: 313, distance: 168.8
click at [508, 313] on textarea at bounding box center [689, 108] width 410 height 1049
paste textarea "**********"
drag, startPoint x: 619, startPoint y: 343, endPoint x: 505, endPoint y: 340, distance: 114.2
click at [505, 340] on textarea at bounding box center [689, 119] width 410 height 1070
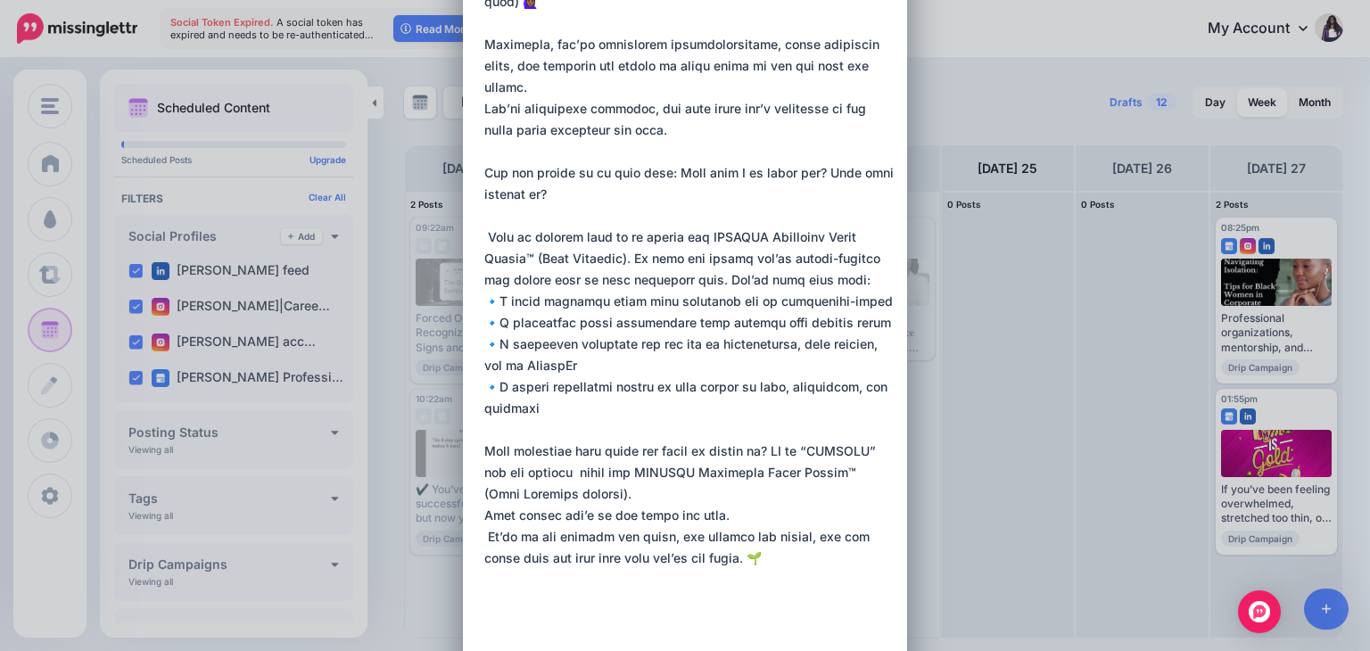
click at [573, 347] on textarea at bounding box center [689, 119] width 410 height 1070
click at [621, 343] on textarea at bounding box center [689, 119] width 410 height 1070
drag, startPoint x: 621, startPoint y: 343, endPoint x: 533, endPoint y: 337, distance: 87.6
click at [533, 337] on textarea at bounding box center [689, 119] width 410 height 1070
paste textarea "**********"
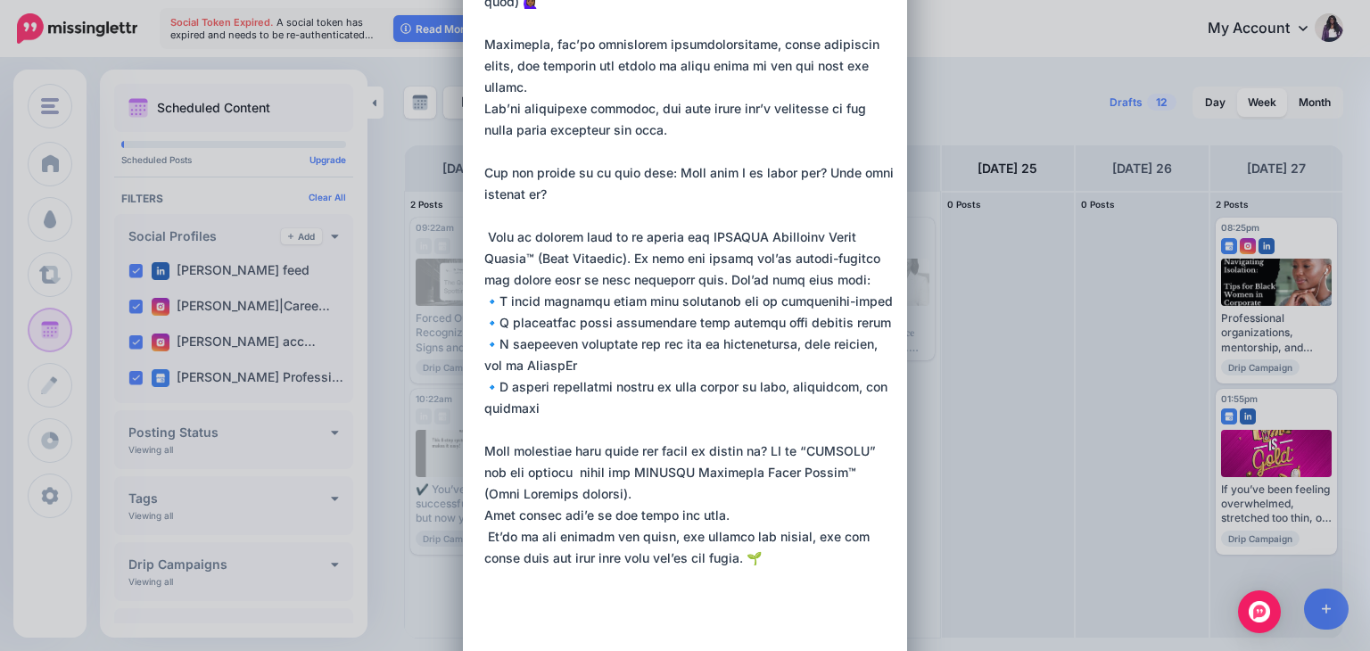
drag, startPoint x: 642, startPoint y: 386, endPoint x: 550, endPoint y: 384, distance: 91.9
click at [550, 384] on textarea at bounding box center [689, 119] width 410 height 1070
paste textarea "**********"
click at [603, 494] on textarea at bounding box center [689, 119] width 410 height 1070
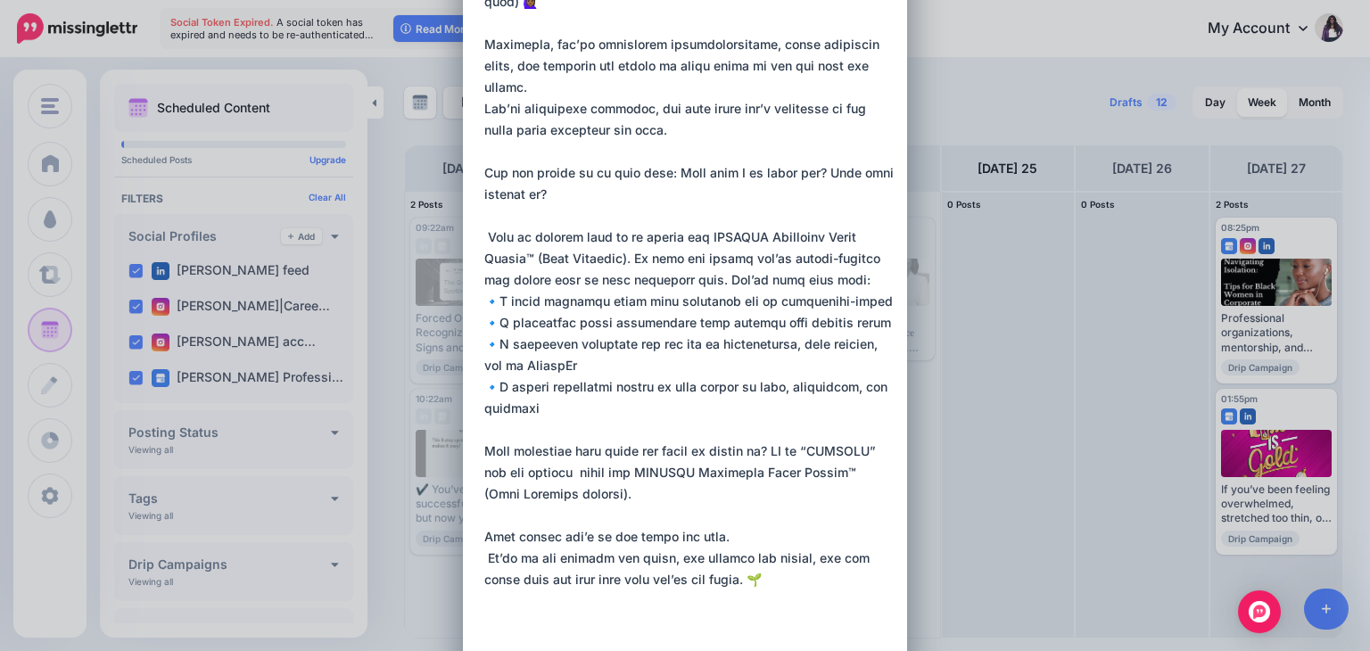
drag, startPoint x: 750, startPoint y: 450, endPoint x: 721, endPoint y: 450, distance: 29.4
click at [721, 450] on textarea at bounding box center [689, 130] width 410 height 1092
click at [730, 276] on textarea at bounding box center [689, 130] width 410 height 1092
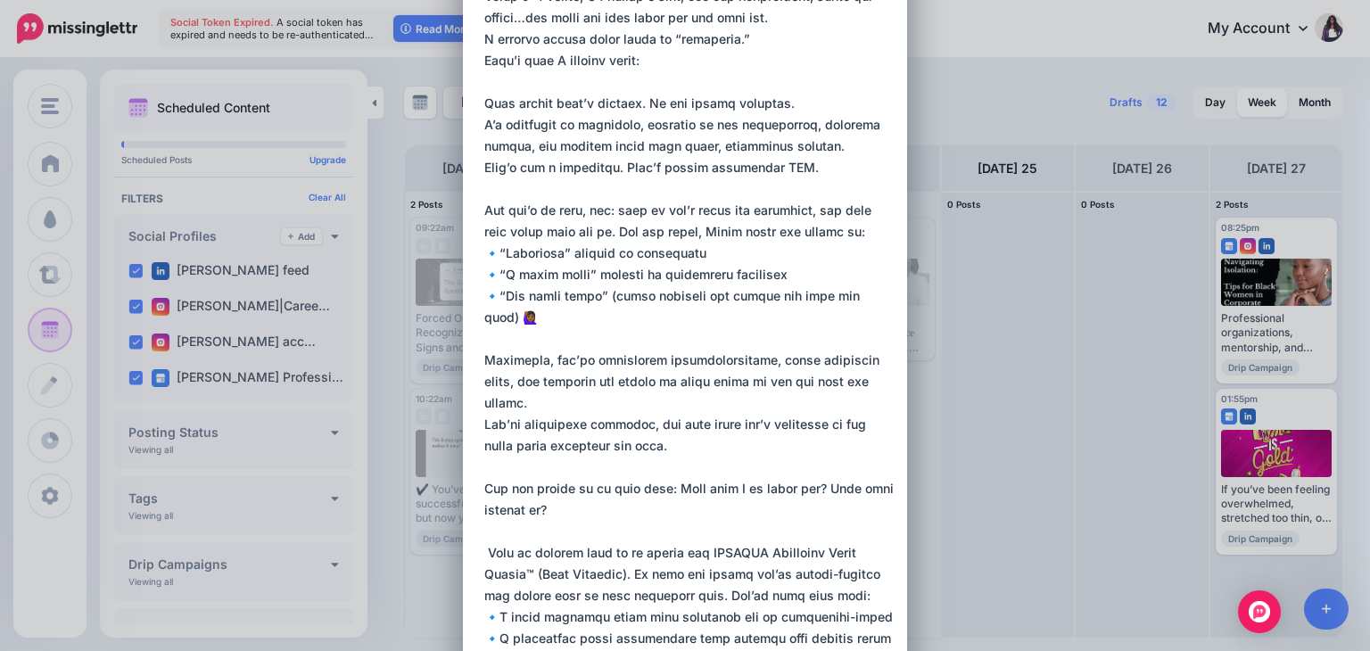
scroll to position [0, 0]
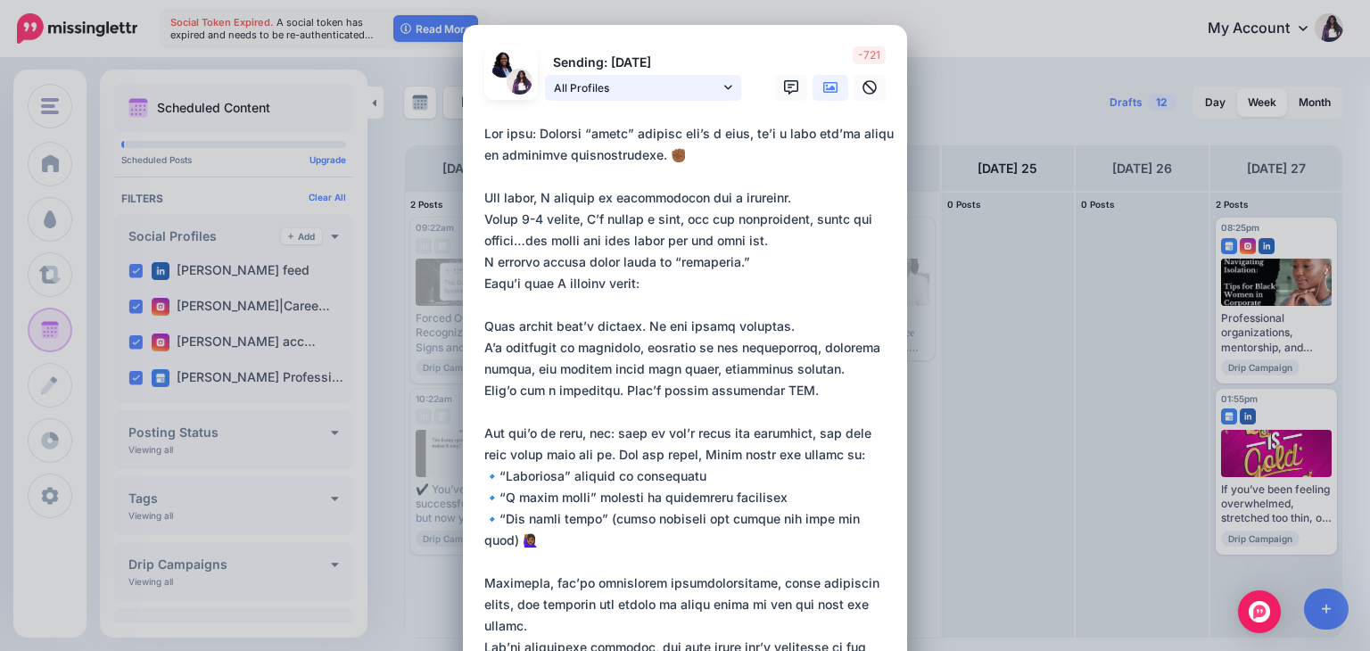
click at [724, 86] on icon at bounding box center [728, 87] width 8 height 4
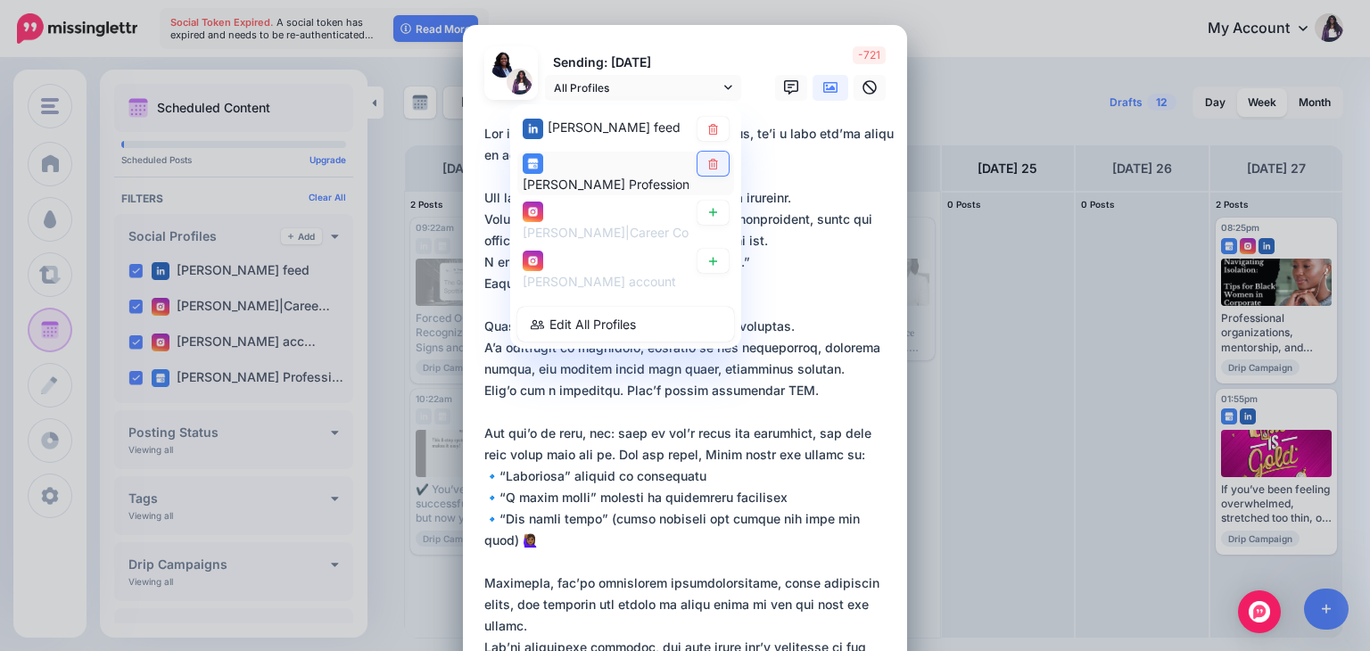
click at [706, 163] on icon at bounding box center [712, 163] width 13 height 11
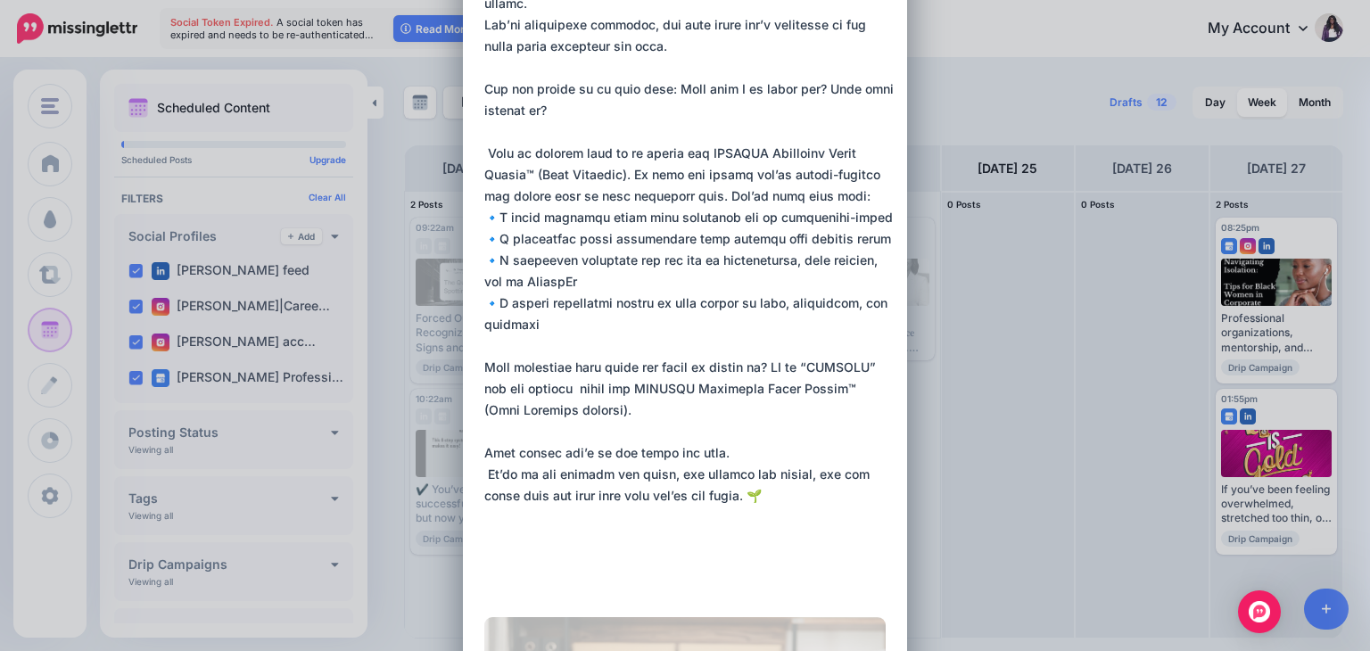
scroll to position [620, 0]
click at [749, 366] on textarea at bounding box center [689, 49] width 410 height 1092
click at [752, 369] on textarea at bounding box center [689, 49] width 410 height 1092
drag, startPoint x: 752, startPoint y: 369, endPoint x: 731, endPoint y: 369, distance: 21.4
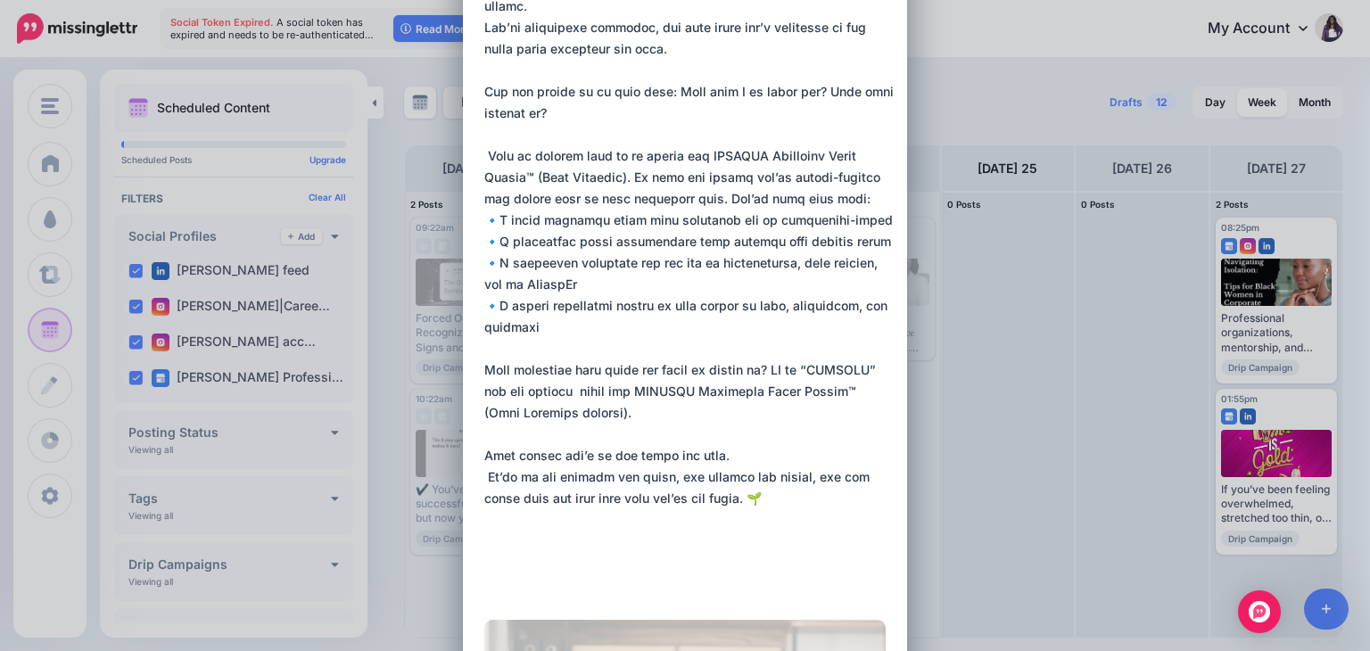
click at [731, 369] on textarea at bounding box center [689, 49] width 410 height 1092
paste textarea "******"
drag, startPoint x: 876, startPoint y: 368, endPoint x: 827, endPoint y: 370, distance: 49.1
click at [827, 370] on textarea at bounding box center [689, 49] width 410 height 1092
paste textarea "*******"
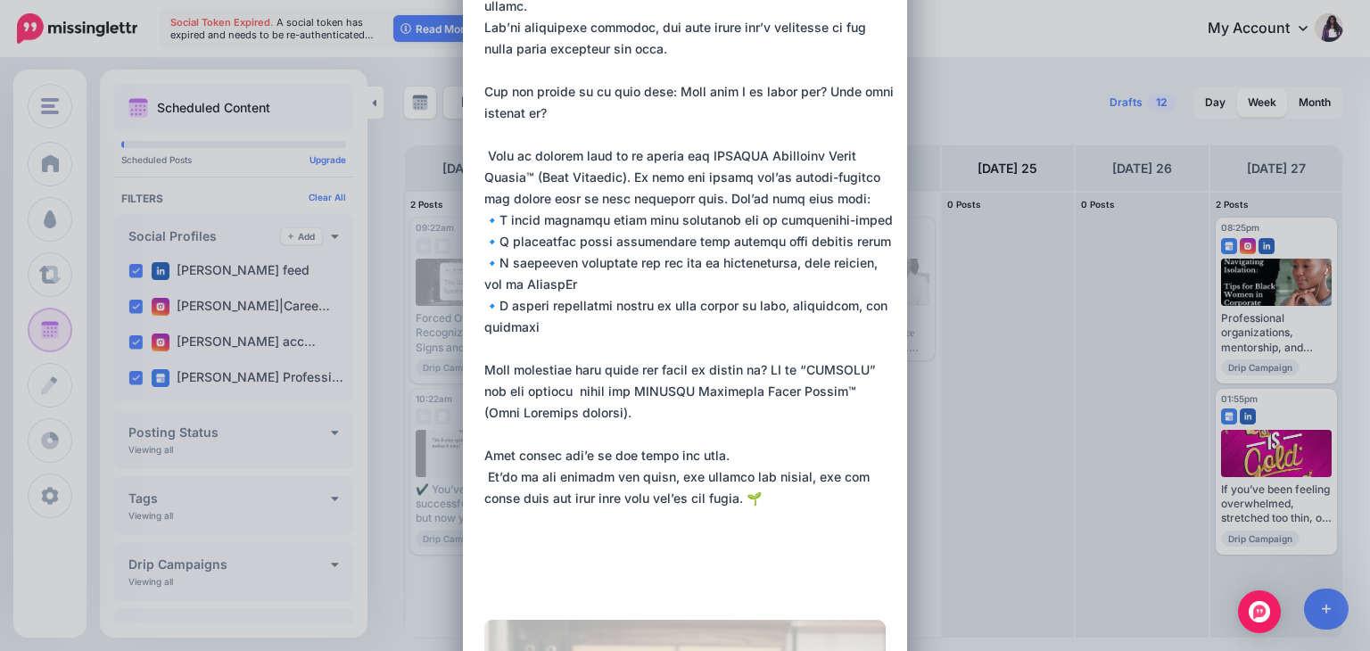
drag, startPoint x: 628, startPoint y: 393, endPoint x: 657, endPoint y: 412, distance: 34.9
click at [657, 412] on textarea at bounding box center [689, 49] width 410 height 1092
paste textarea "**********"
drag, startPoint x: 542, startPoint y: 479, endPoint x: 607, endPoint y: 481, distance: 65.1
click at [607, 481] on textarea at bounding box center [689, 49] width 410 height 1092
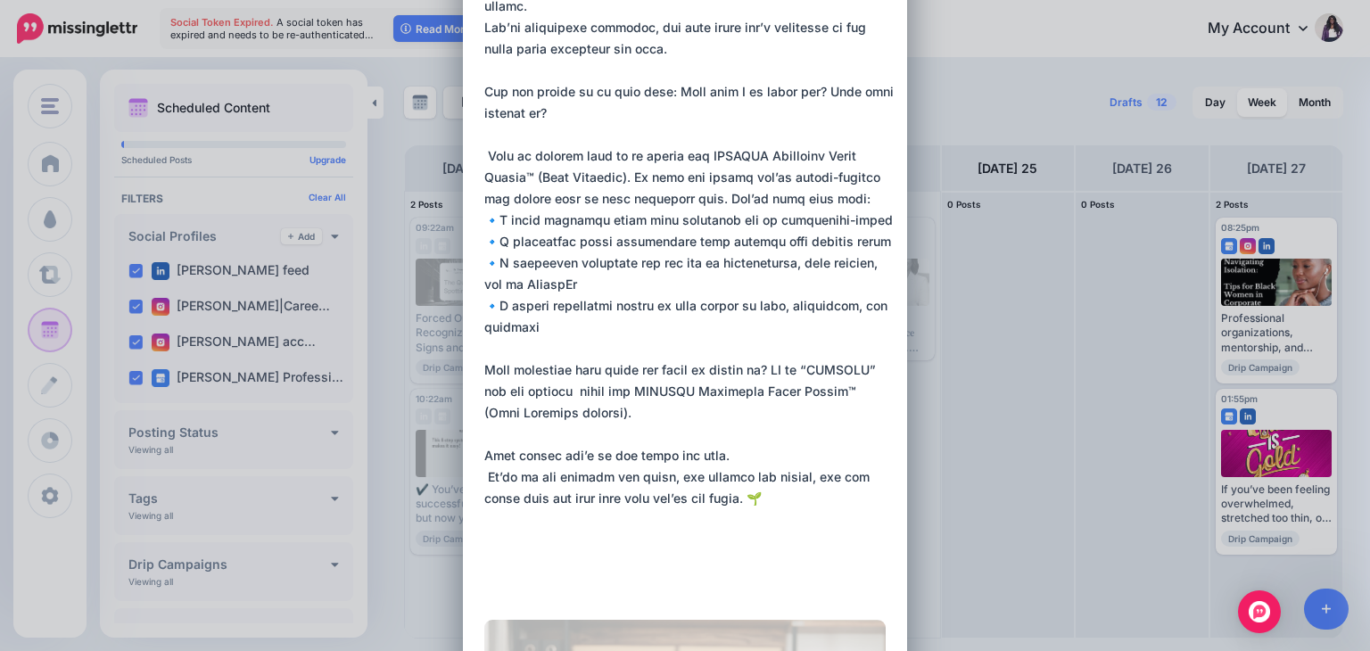
click at [551, 495] on textarea at bounding box center [689, 49] width 410 height 1092
click at [542, 476] on textarea at bounding box center [689, 49] width 410 height 1092
drag, startPoint x: 557, startPoint y: 476, endPoint x: 735, endPoint y: 500, distance: 180.0
click at [735, 500] on textarea at bounding box center [689, 49] width 410 height 1092
paste textarea "**********"
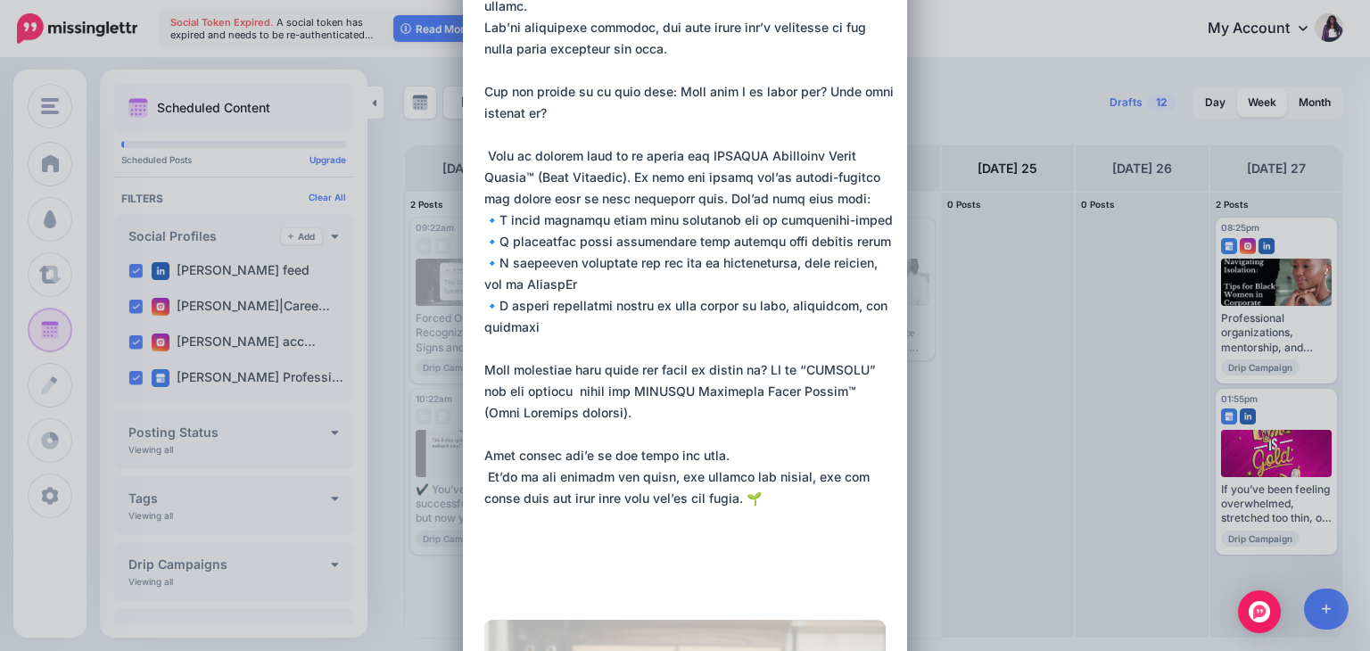
click at [554, 481] on textarea at bounding box center [689, 49] width 410 height 1092
paste textarea "****"
click at [826, 518] on textarea at bounding box center [689, 49] width 410 height 1092
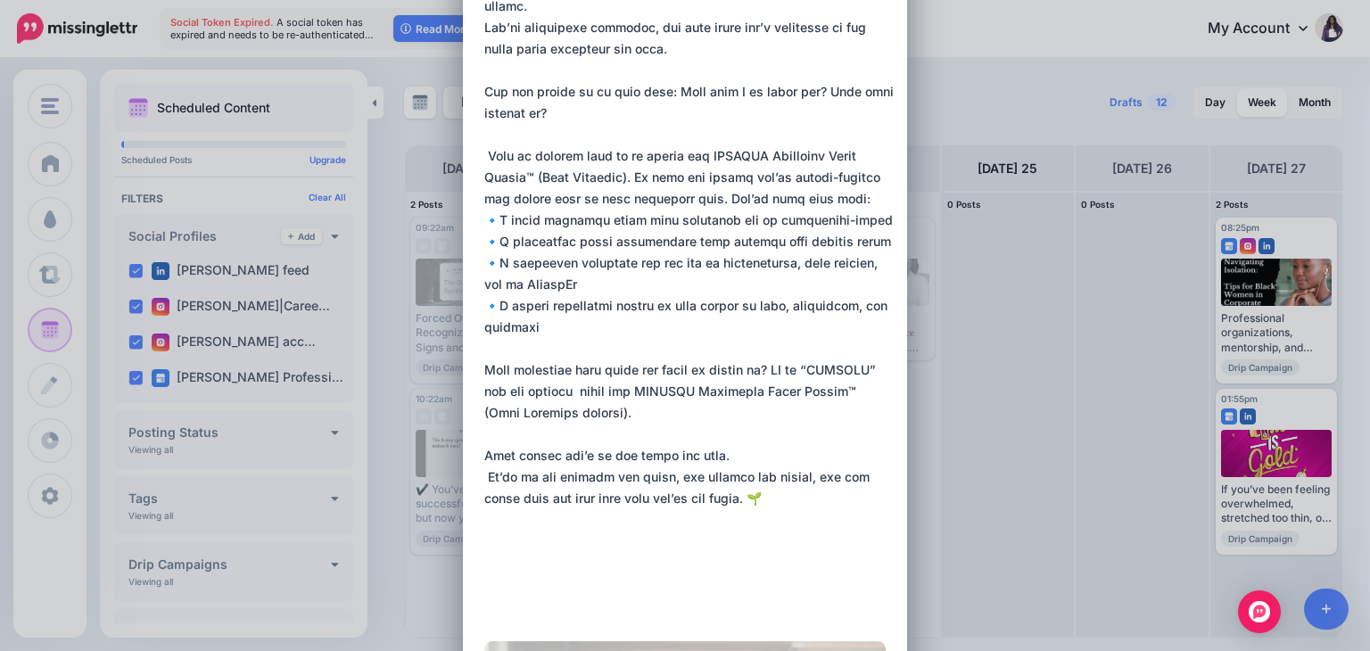
paste textarea "**********"
click at [476, 565] on div "Loading Sending: [DATE] [PERSON_NAME] feed" at bounding box center [685, 293] width 444 height 1777
click at [484, 560] on textarea at bounding box center [689, 91] width 410 height 1177
click at [484, 564] on textarea at bounding box center [689, 81] width 410 height 1156
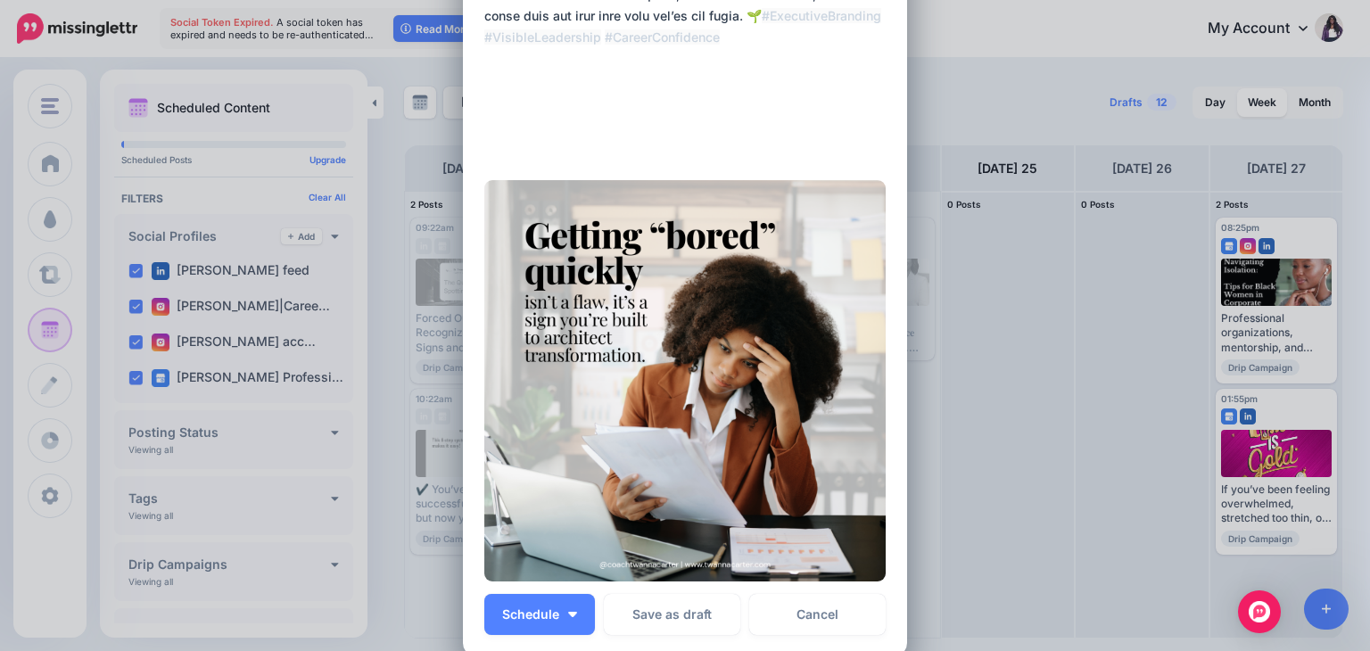
scroll to position [1155, 0]
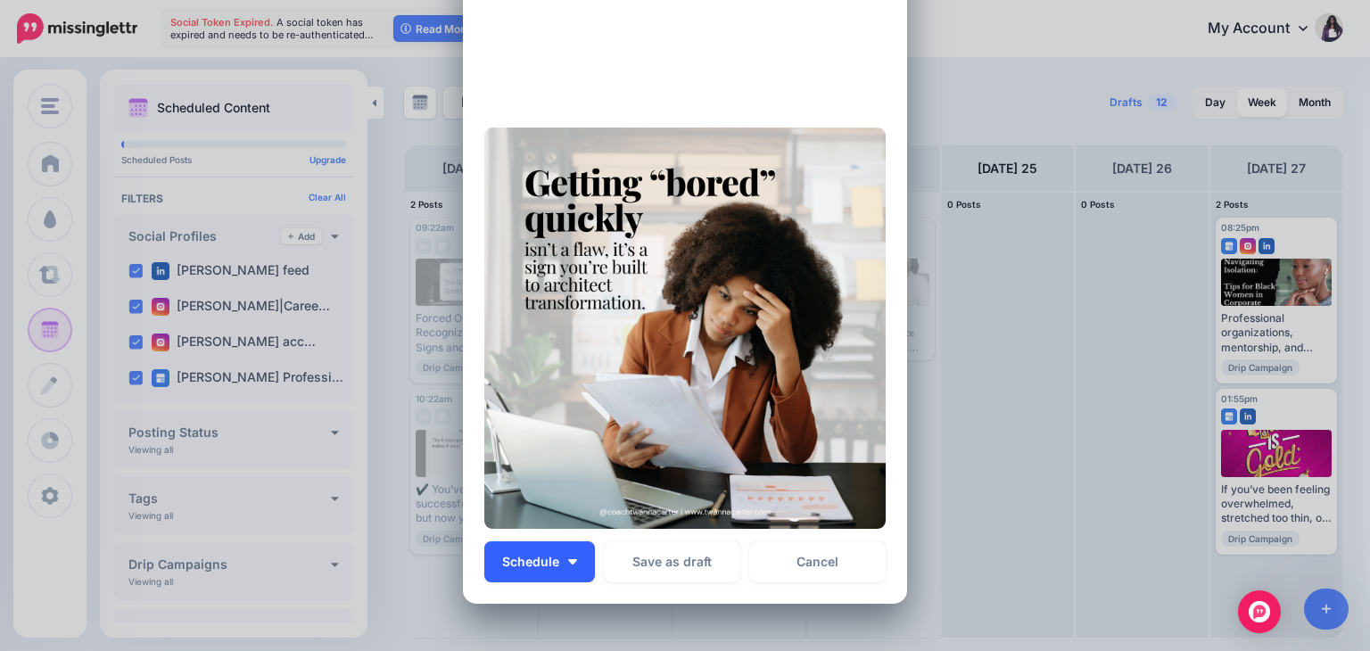
type textarea "**********"
click at [568, 559] on img "button" at bounding box center [572, 561] width 9 height 5
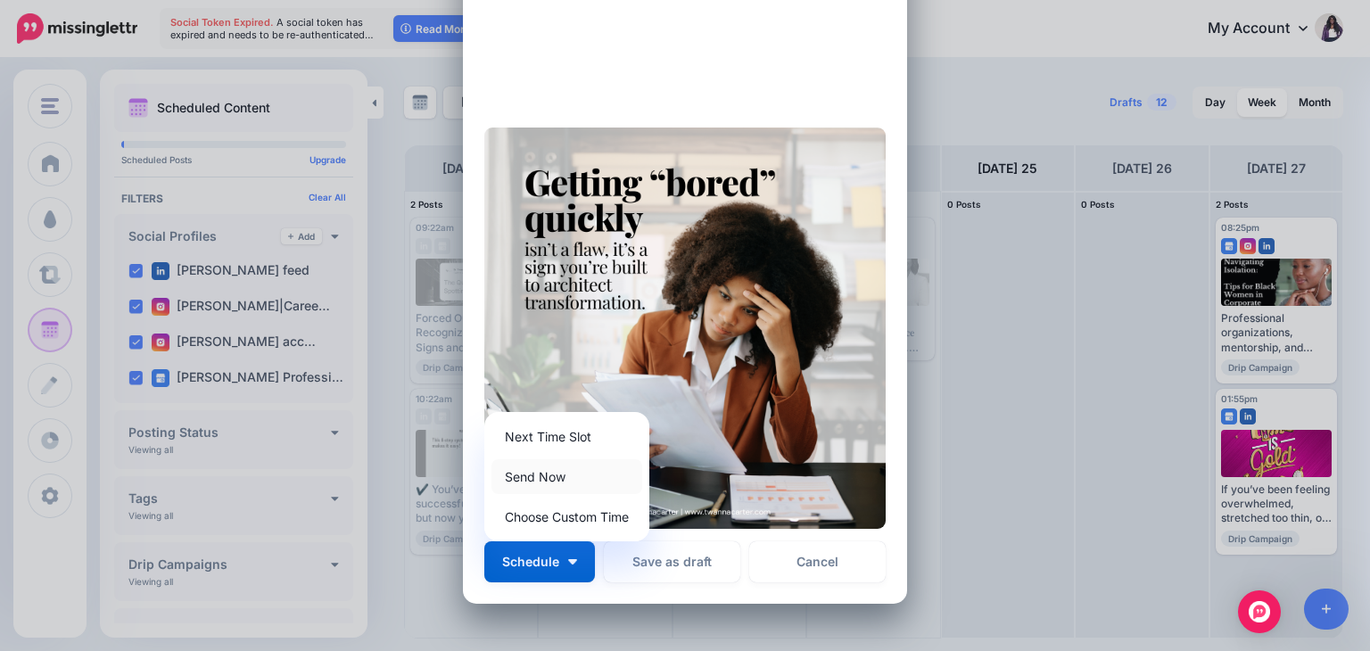
click at [552, 483] on link "Send Now" at bounding box center [566, 476] width 151 height 35
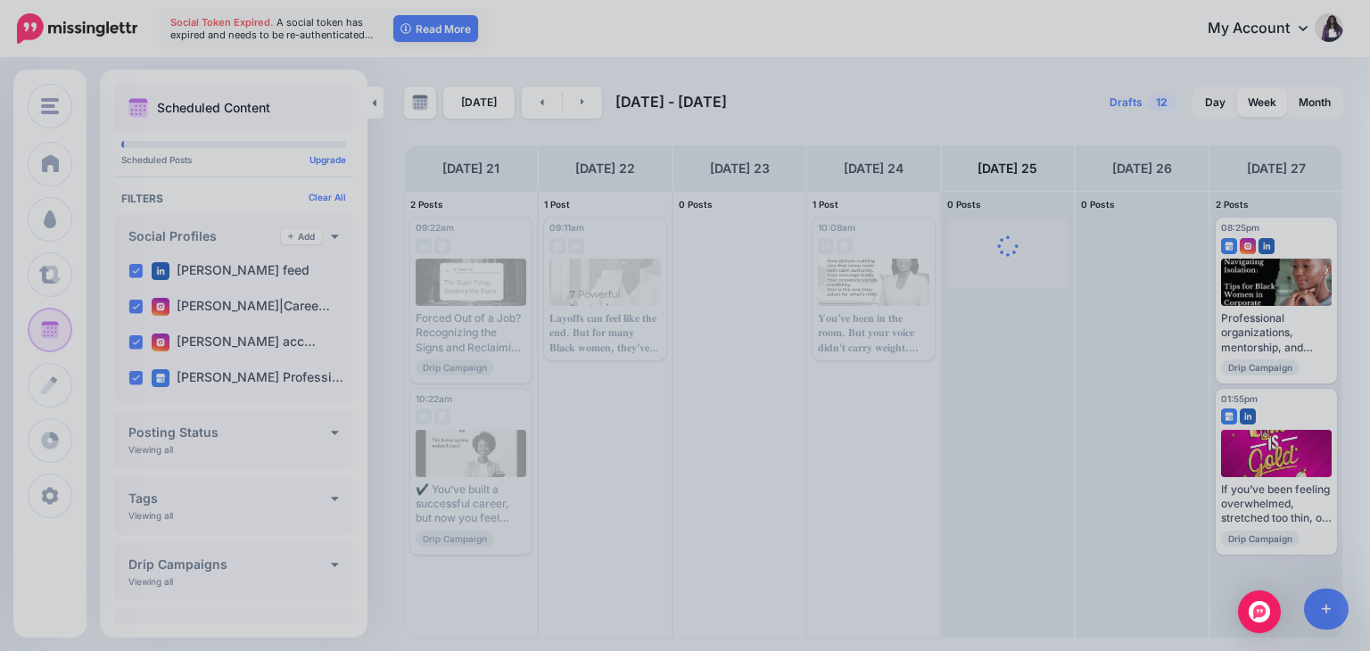
scroll to position [0, 0]
